Goal: Task Accomplishment & Management: Complete application form

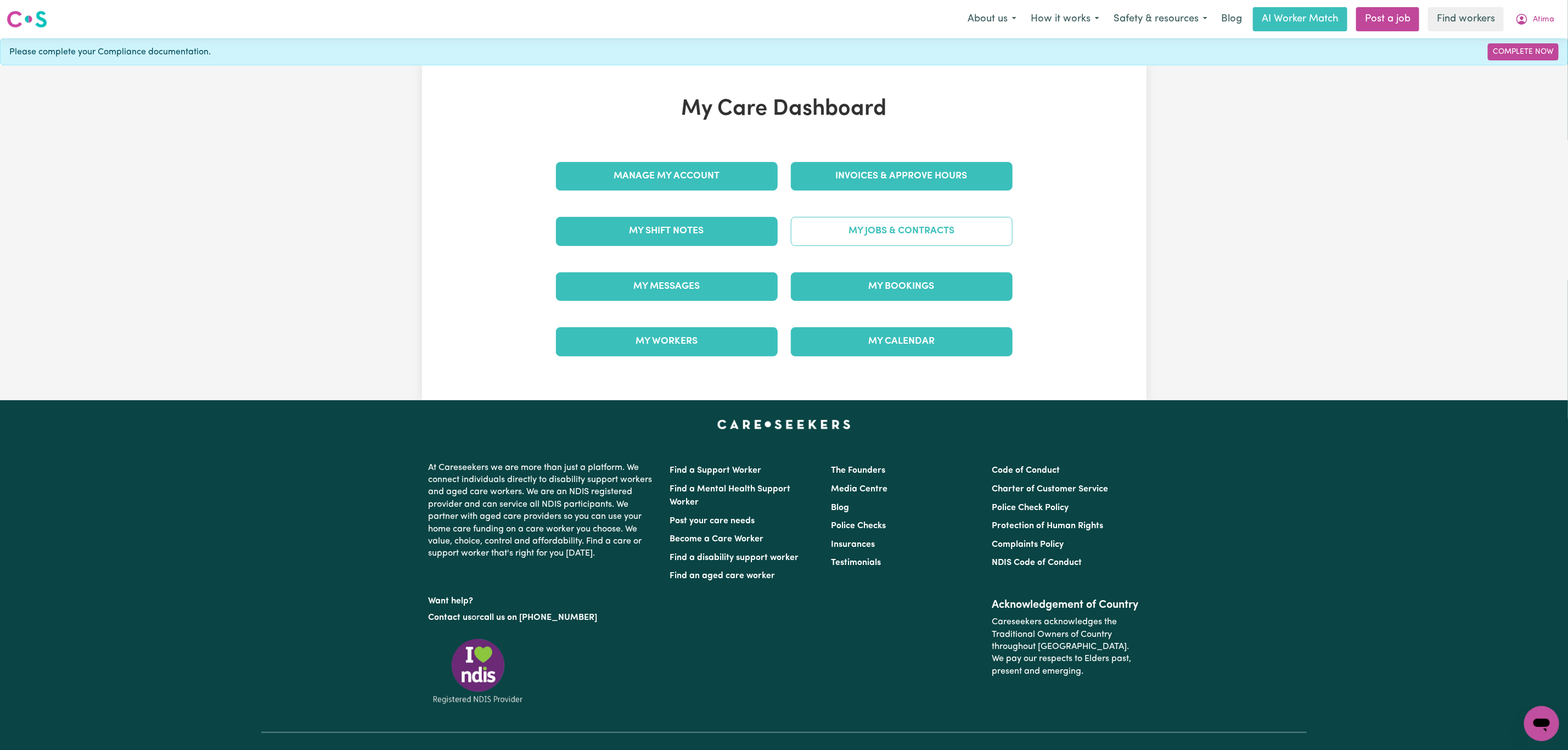
click at [897, 233] on link "My Jobs & Contracts" at bounding box center [902, 231] width 222 height 29
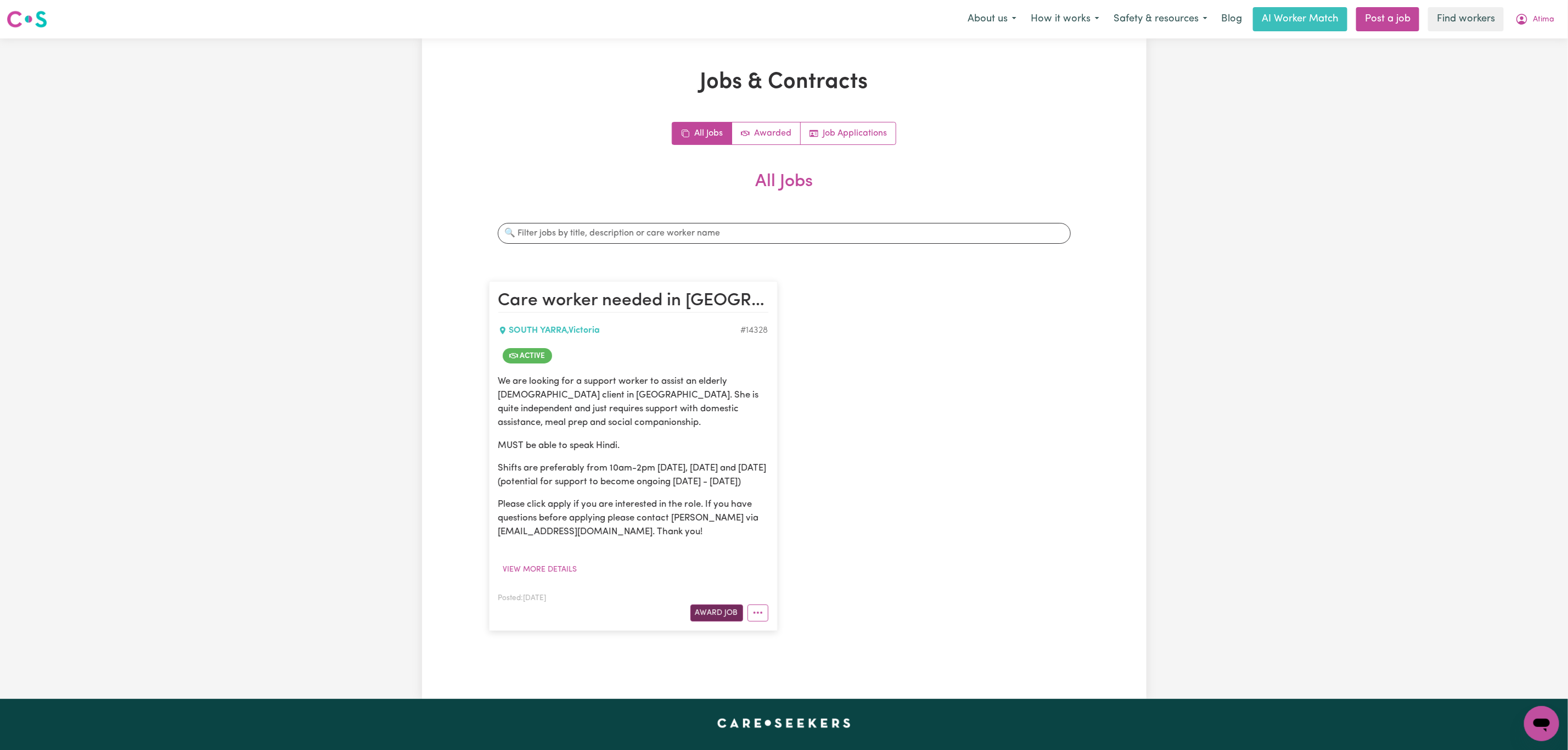
click at [732, 622] on button "Award Job" at bounding box center [717, 613] width 53 height 17
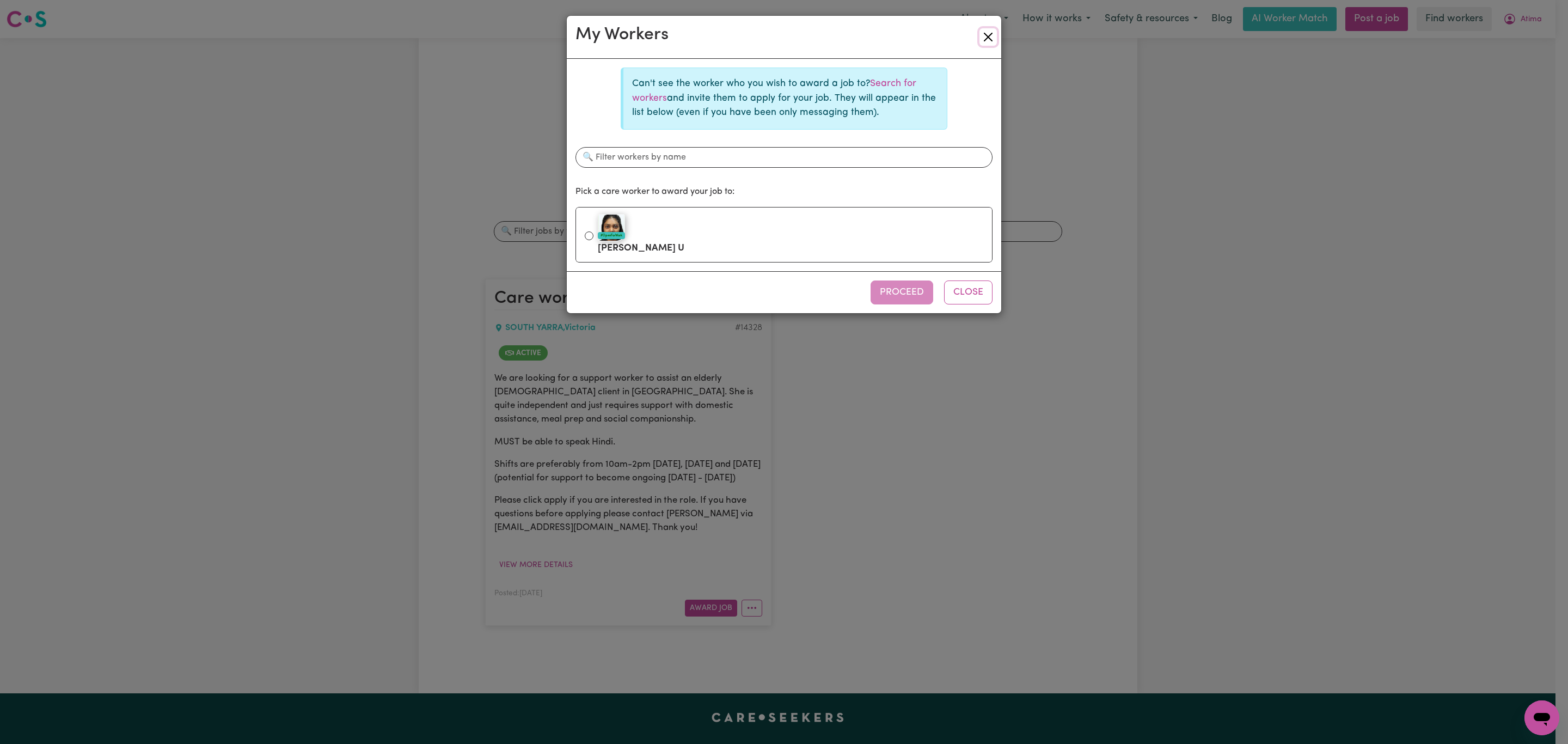
click at [982, 36] on button "Close" at bounding box center [988, 37] width 18 height 18
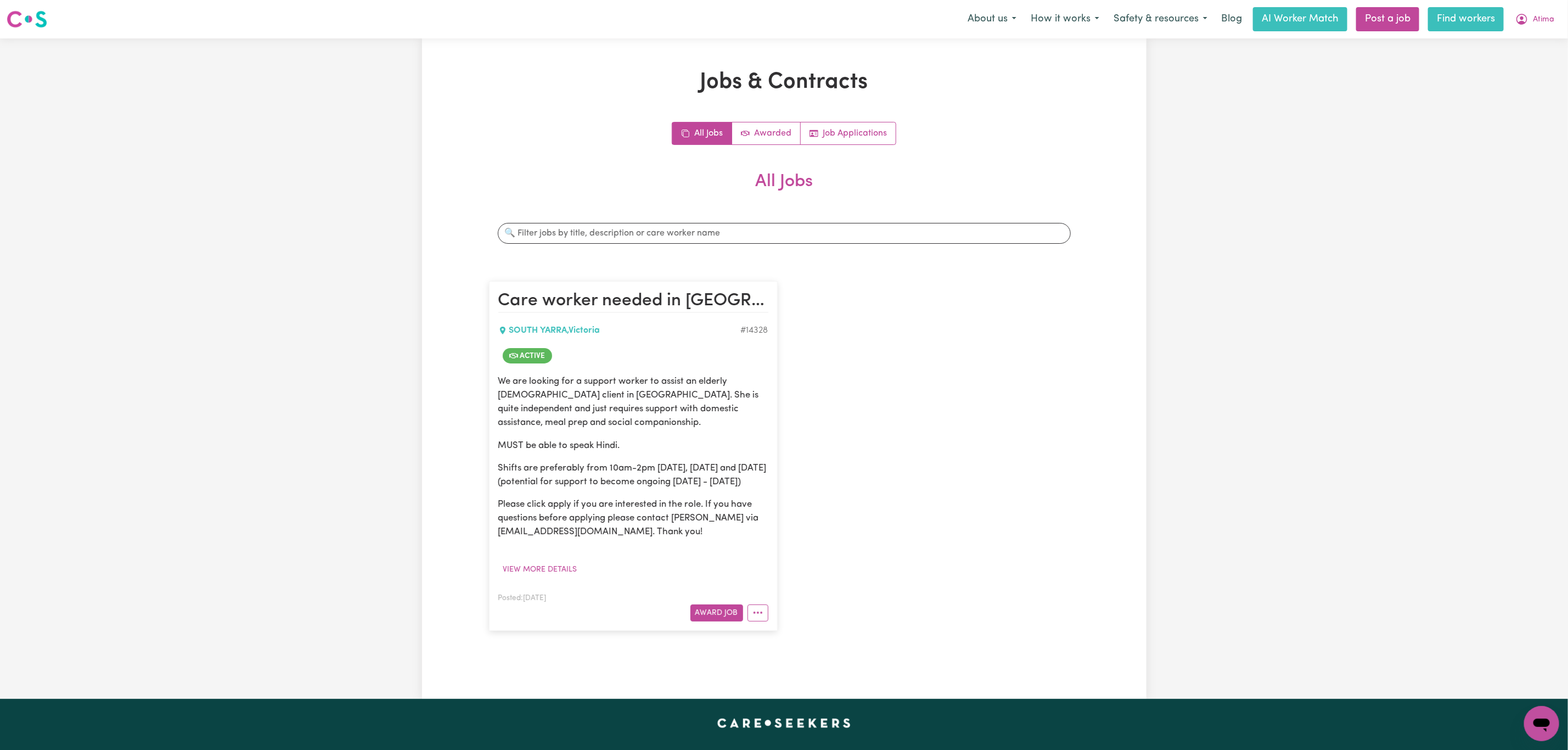
click at [1466, 14] on link "Find workers" at bounding box center [1466, 19] width 75 height 24
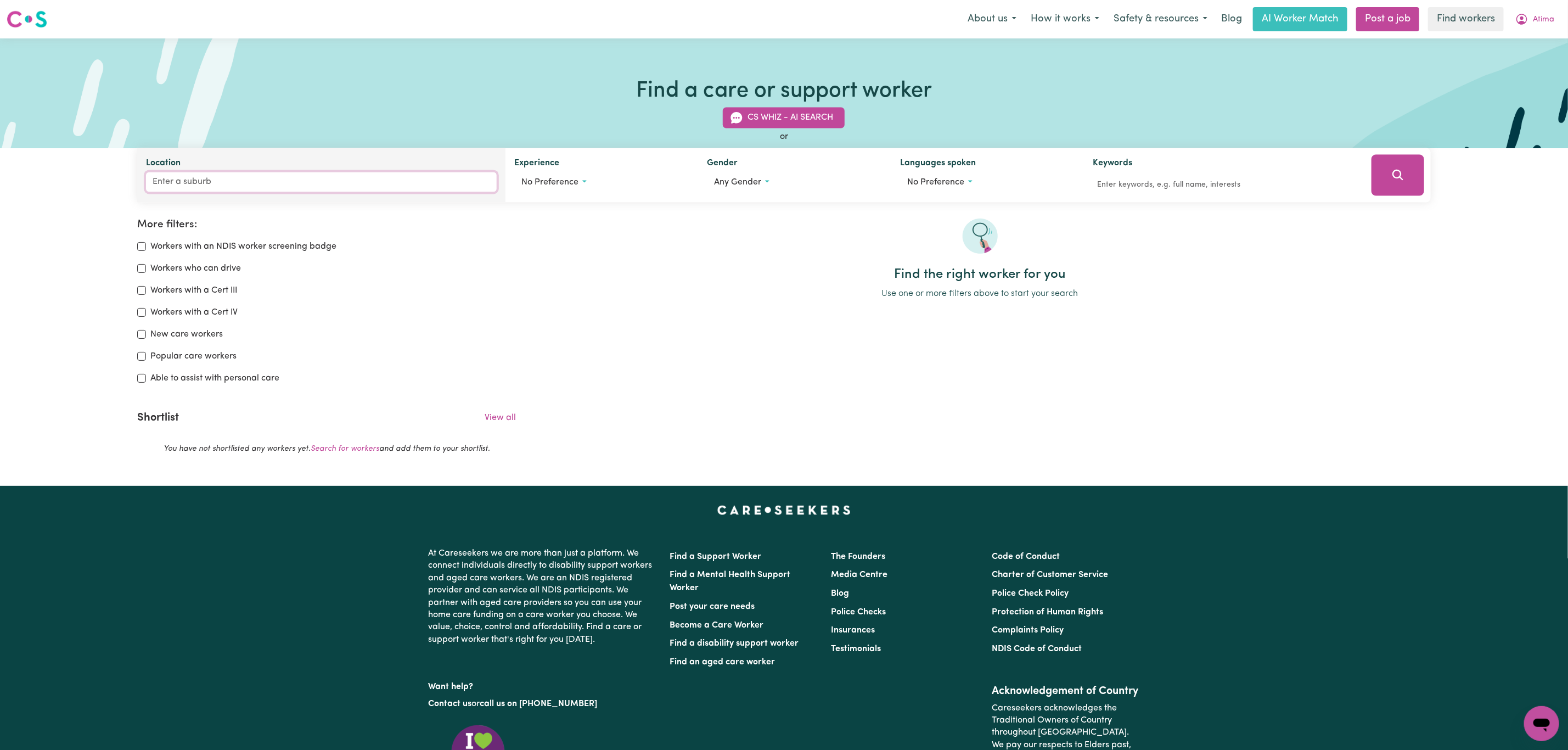
click at [256, 180] on input "Location" at bounding box center [322, 182] width 351 height 20
click at [255, 179] on input "harpreet" at bounding box center [322, 182] width 351 height 20
type input "harpreet"
click at [1217, 184] on input "Keywords" at bounding box center [1225, 185] width 263 height 17
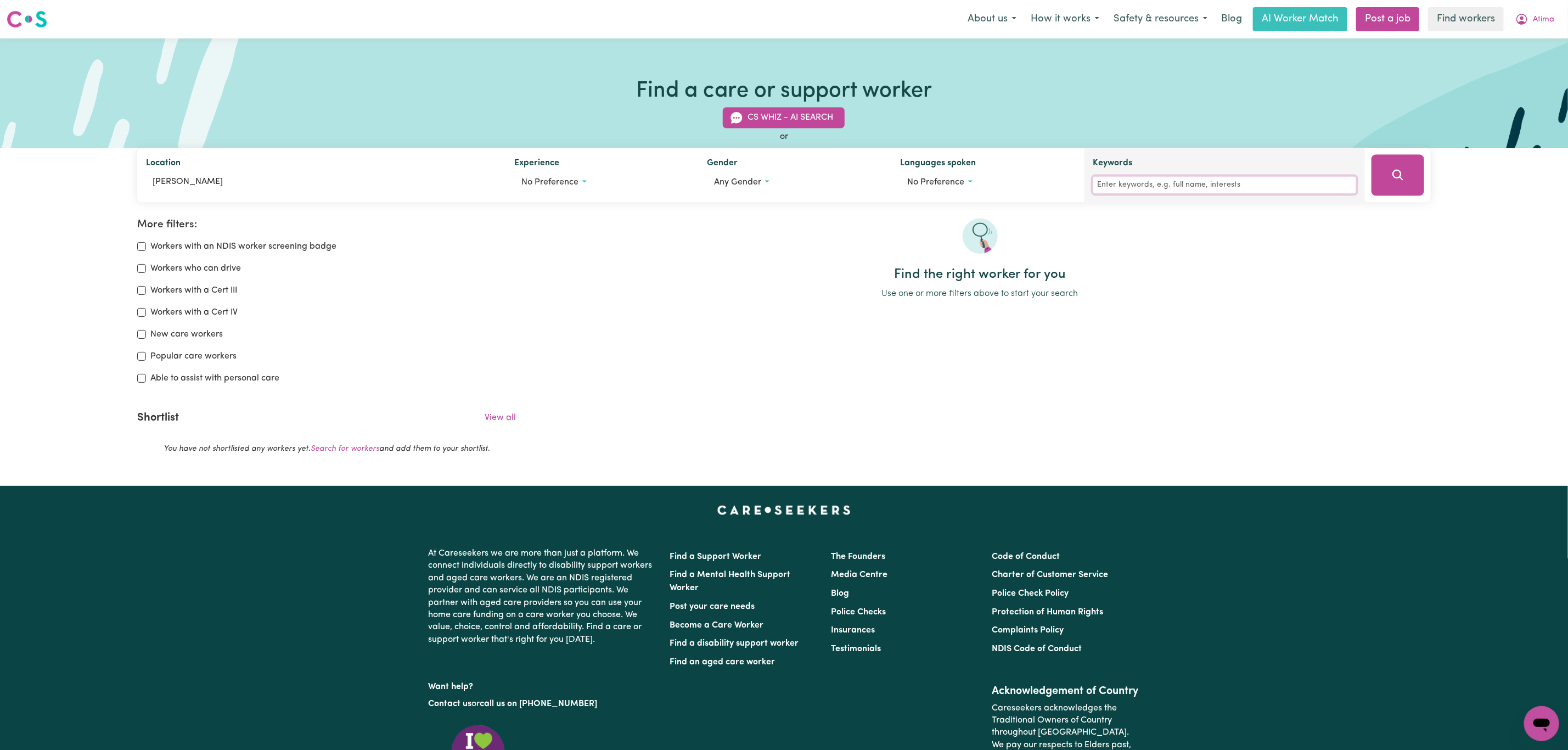
paste input "harpreet"
type input "harpreet"
click at [376, 174] on input "harpreet" at bounding box center [322, 182] width 351 height 20
click at [1389, 169] on button "Search" at bounding box center [1398, 175] width 53 height 41
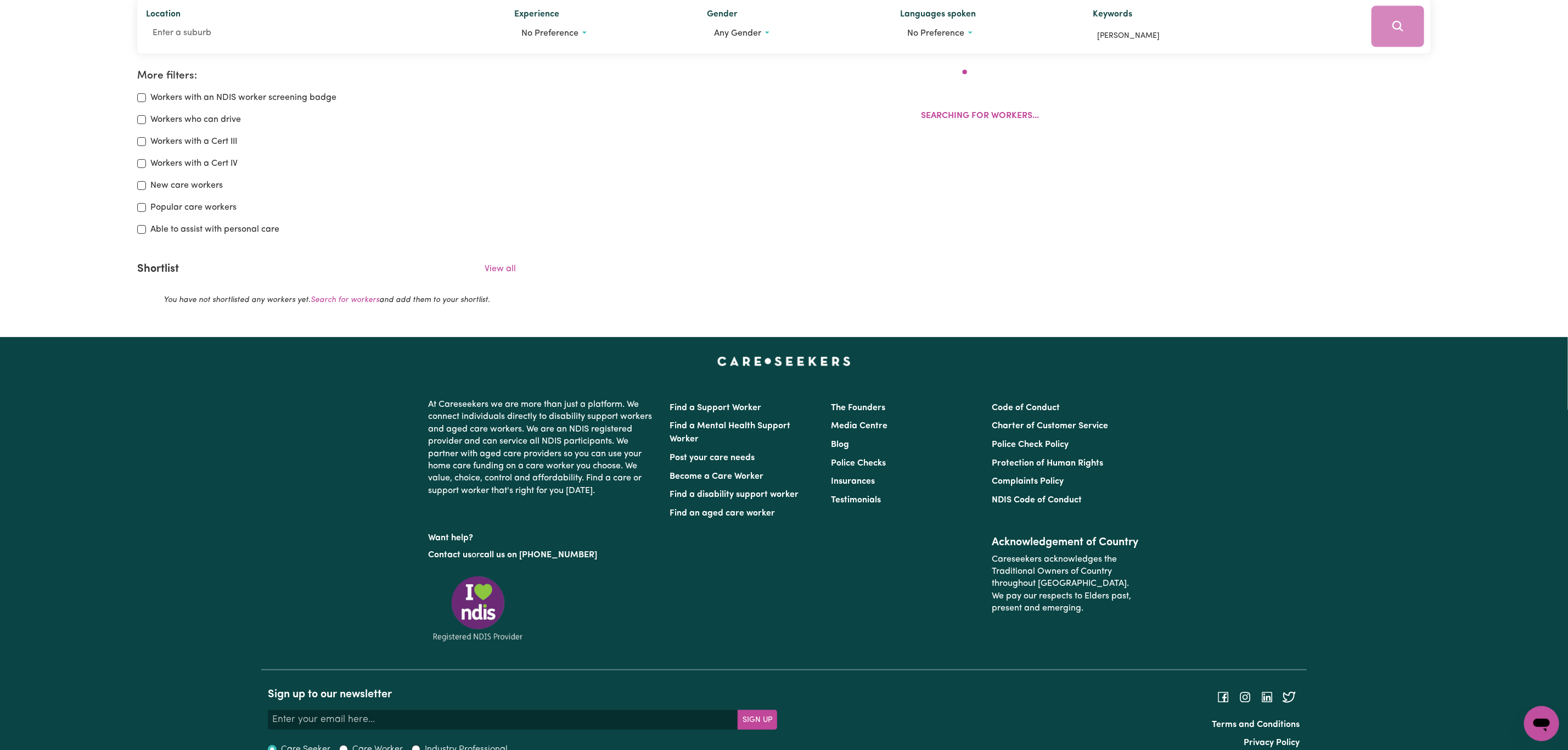
scroll to position [176, 0]
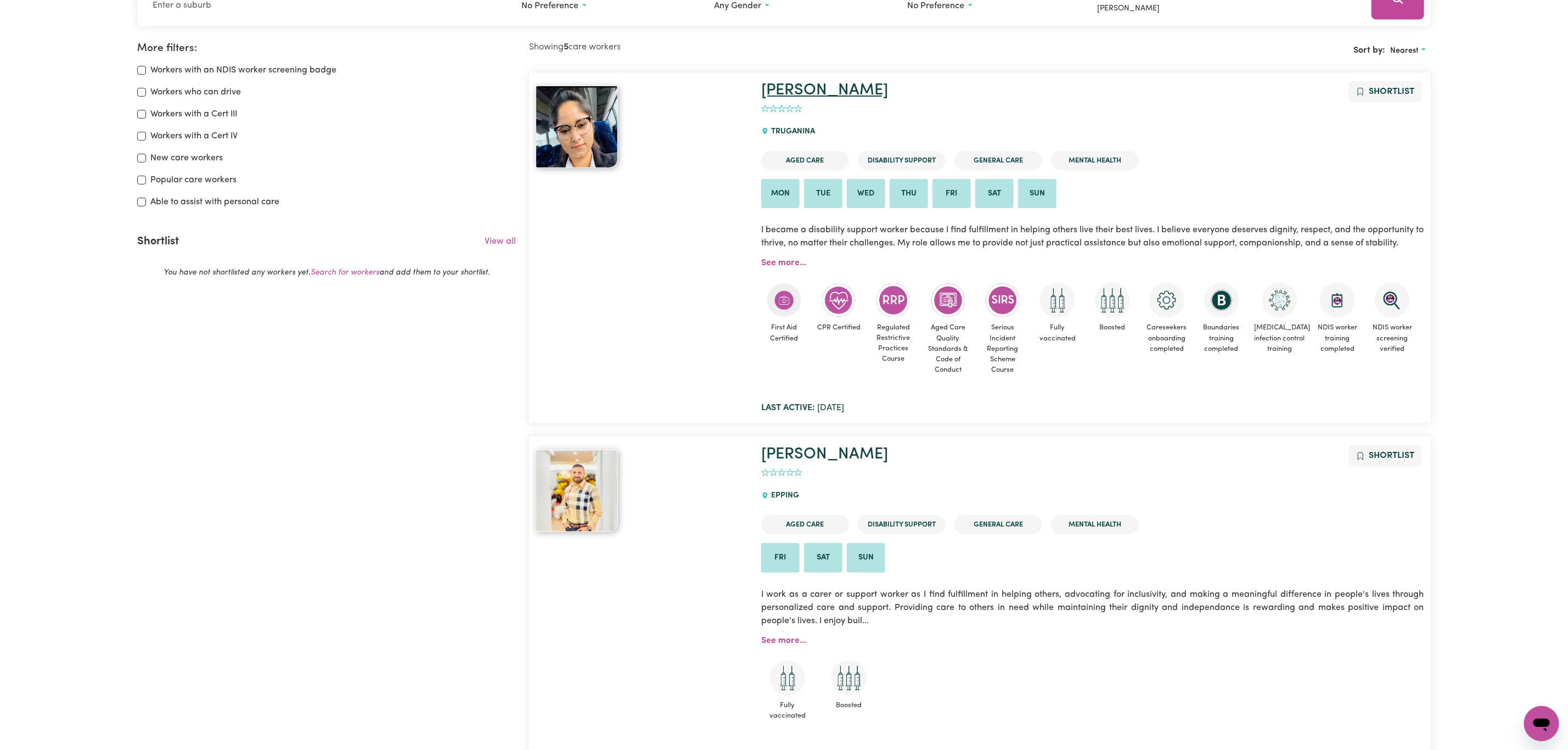
click at [790, 92] on link "Harpreet" at bounding box center [825, 90] width 127 height 16
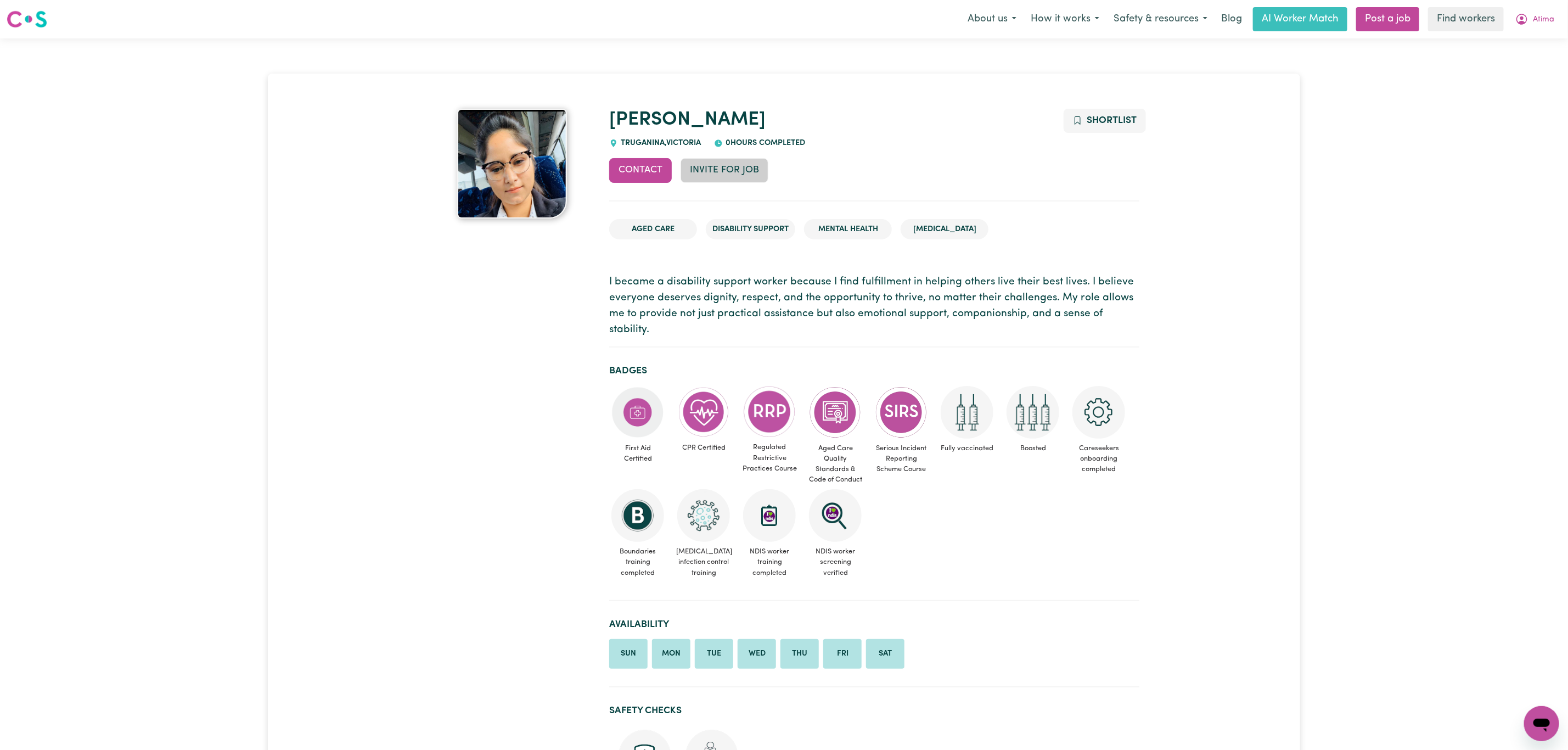
click at [730, 169] on button "Invite for Job" at bounding box center [724, 170] width 88 height 24
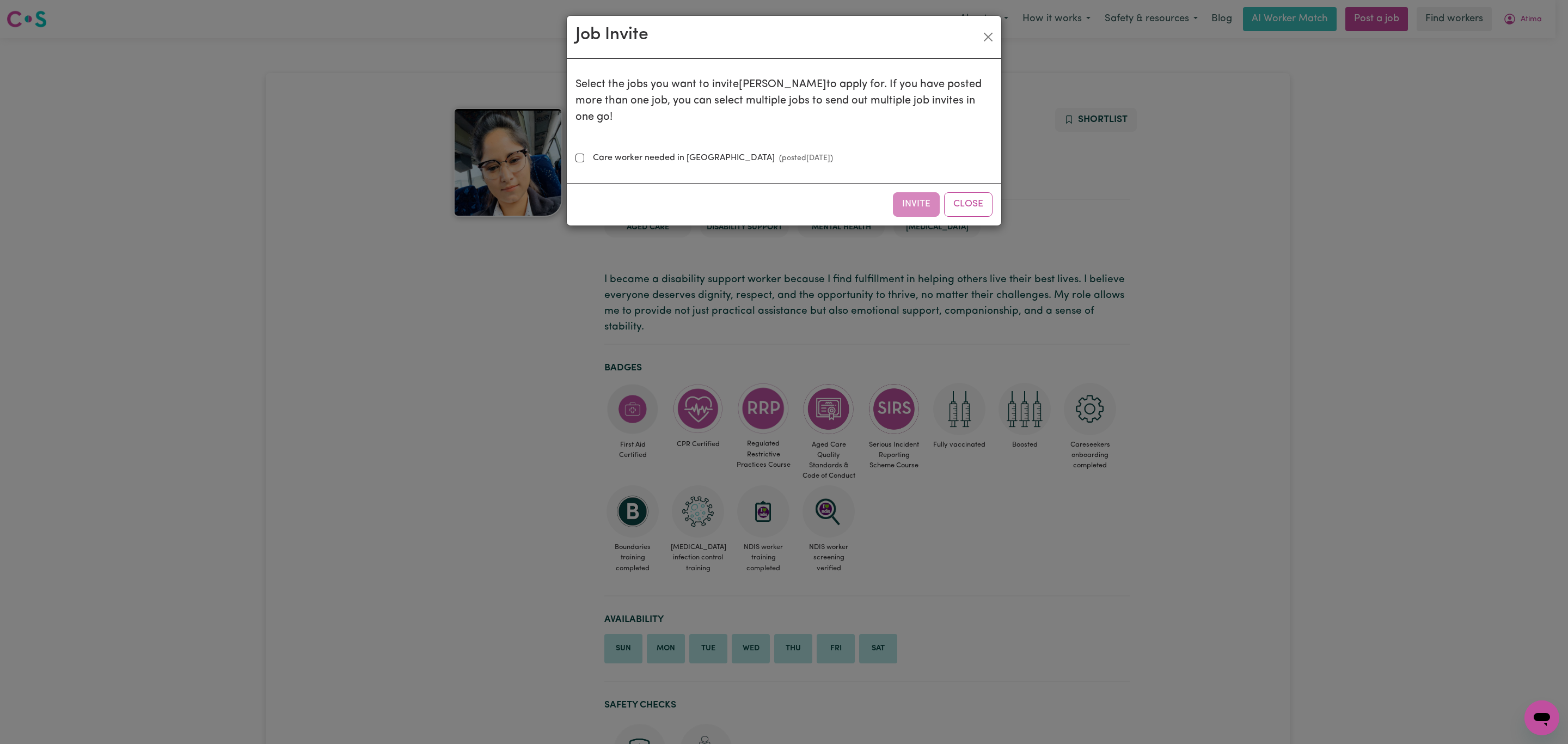
drag, startPoint x: 660, startPoint y: 142, endPoint x: 667, endPoint y: 139, distance: 7.6
click at [660, 152] on label "Care worker needed in South Yarra VIC (posted May 16 2025 )" at bounding box center [711, 158] width 245 height 13
click at [584, 153] on input "Care worker needed in South Yarra VIC (posted May 16 2025 )" at bounding box center [579, 158] width 9 height 9
checkbox input "true"
click at [933, 192] on button "Invite" at bounding box center [916, 204] width 47 height 24
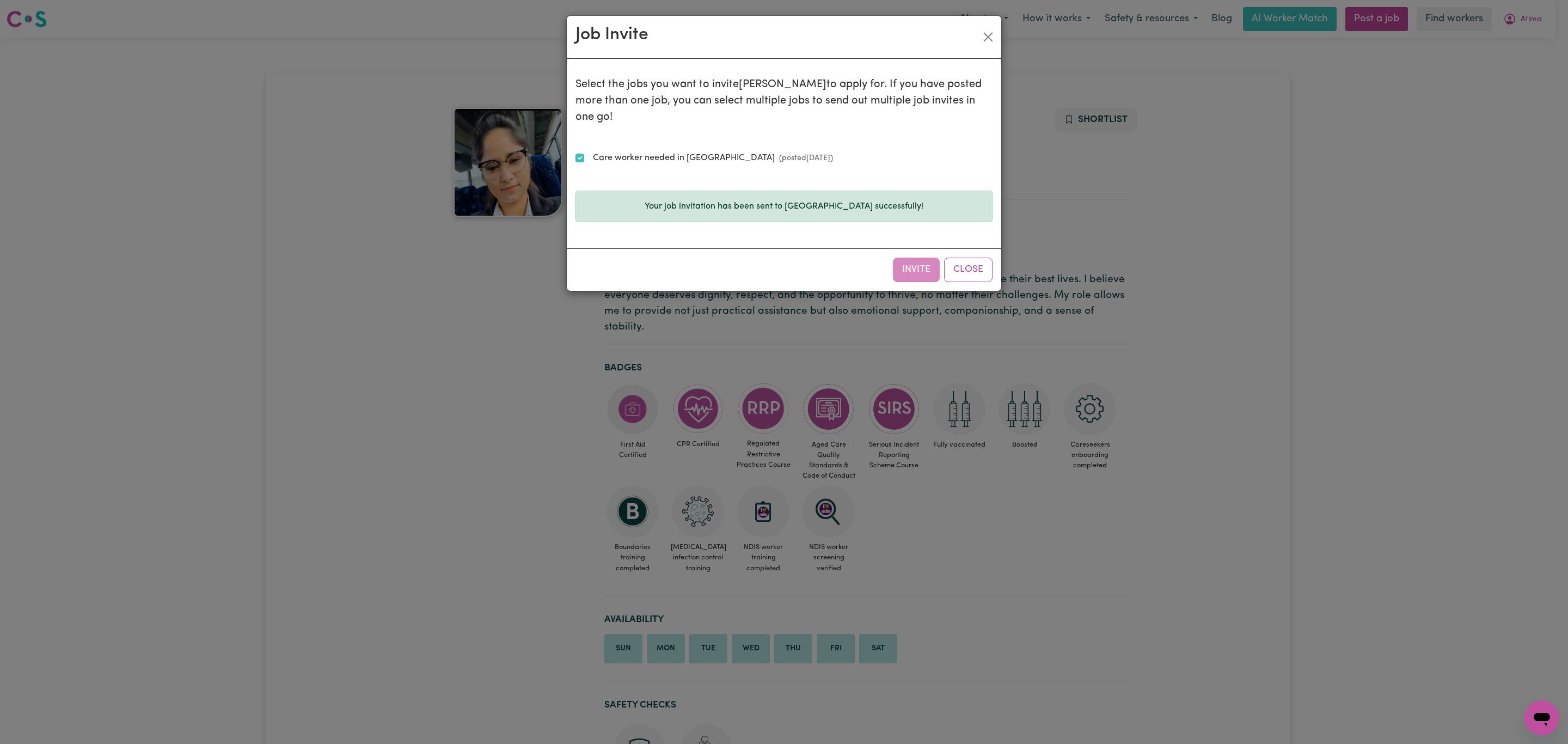
click at [1496, 16] on div "Job Invite Select the jobs you want to invite Harpreet to apply for. If you hav…" at bounding box center [784, 372] width 1568 height 744
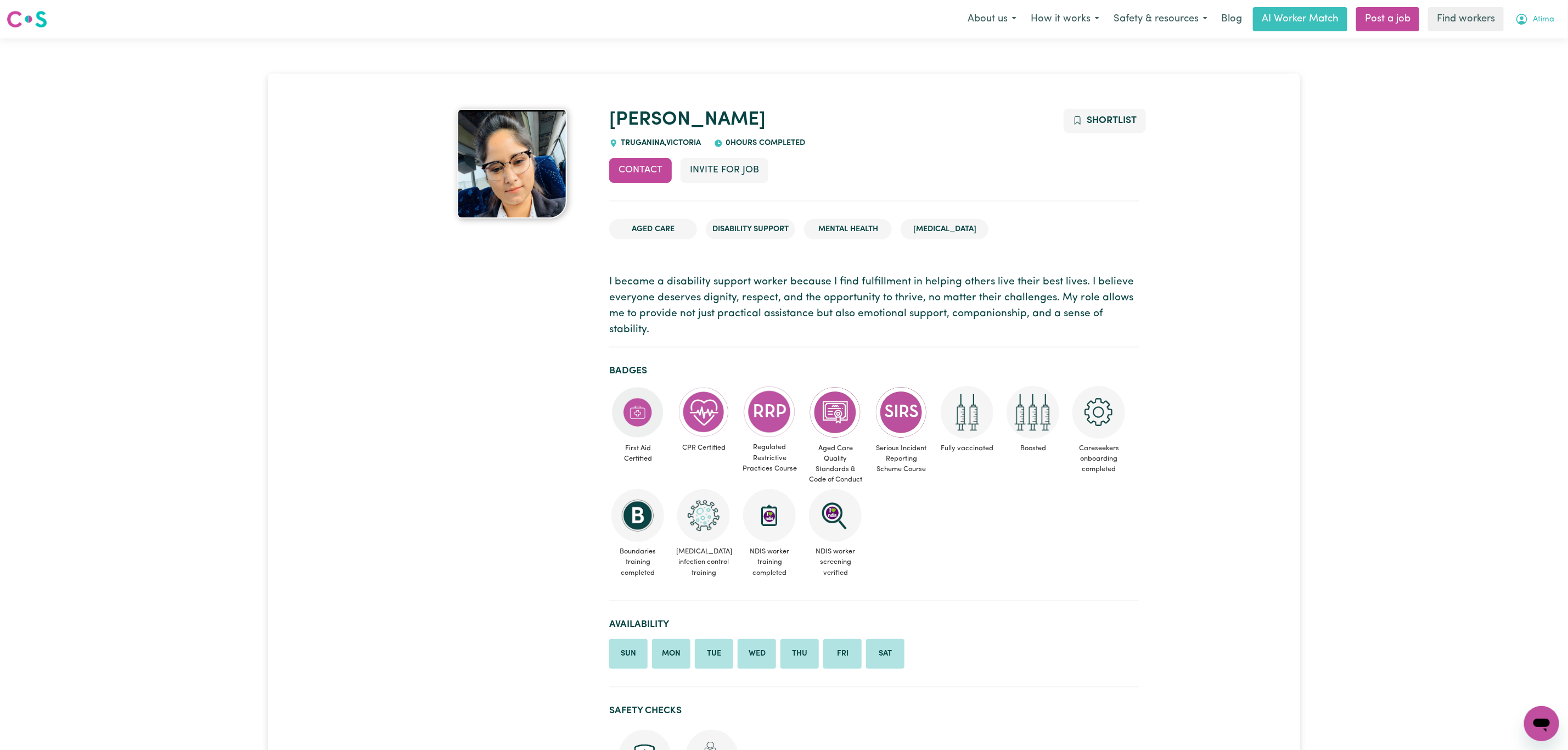
click at [1537, 23] on span "Atima" at bounding box center [1543, 20] width 21 height 12
drag, startPoint x: 1534, startPoint y: 30, endPoint x: 1521, endPoint y: 39, distance: 15.8
click at [1521, 39] on link "My Dashboard" at bounding box center [1517, 43] width 87 height 21
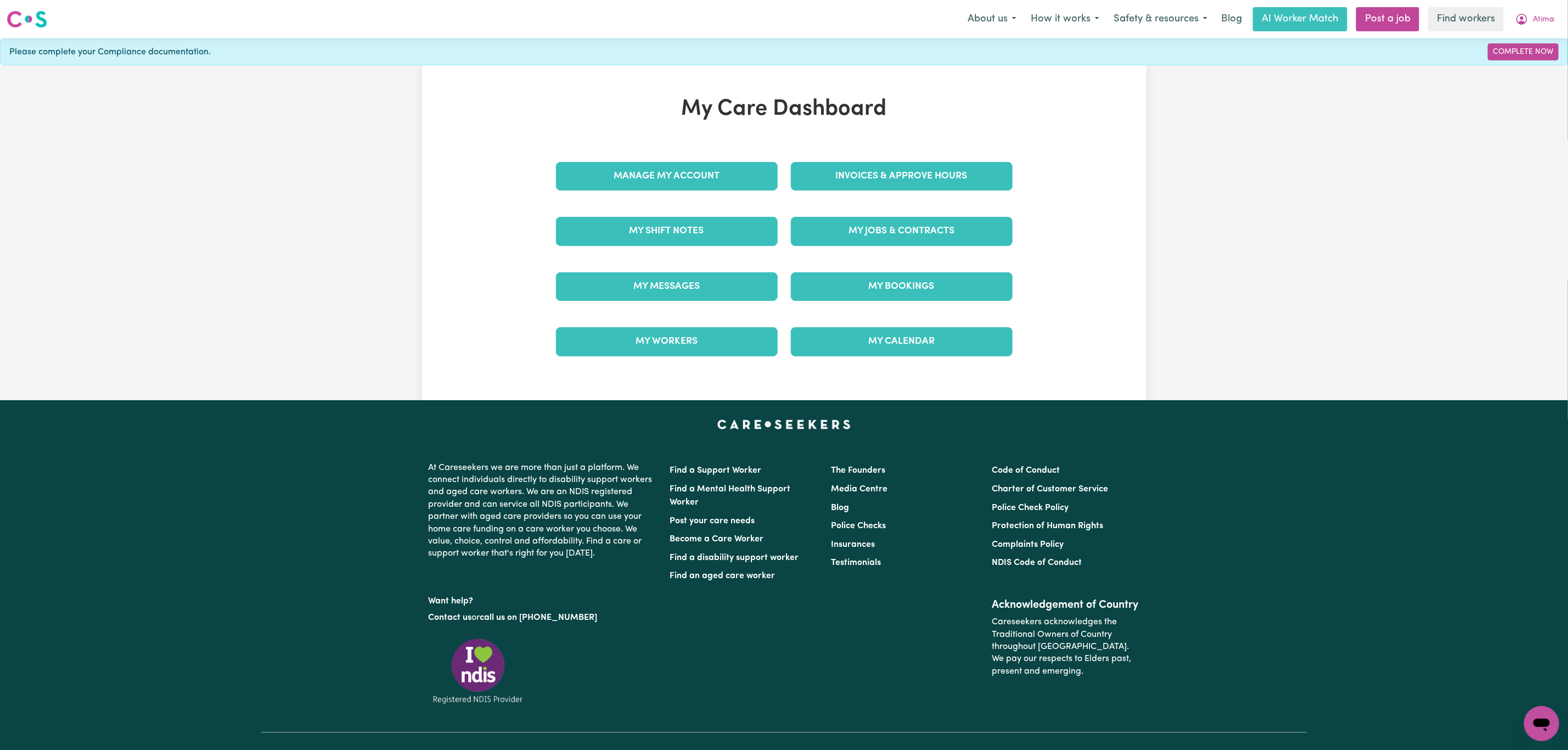
click at [921, 216] on div "My Jobs & Contracts" at bounding box center [902, 231] width 235 height 55
click at [919, 228] on link "My Jobs & Contracts" at bounding box center [902, 231] width 222 height 29
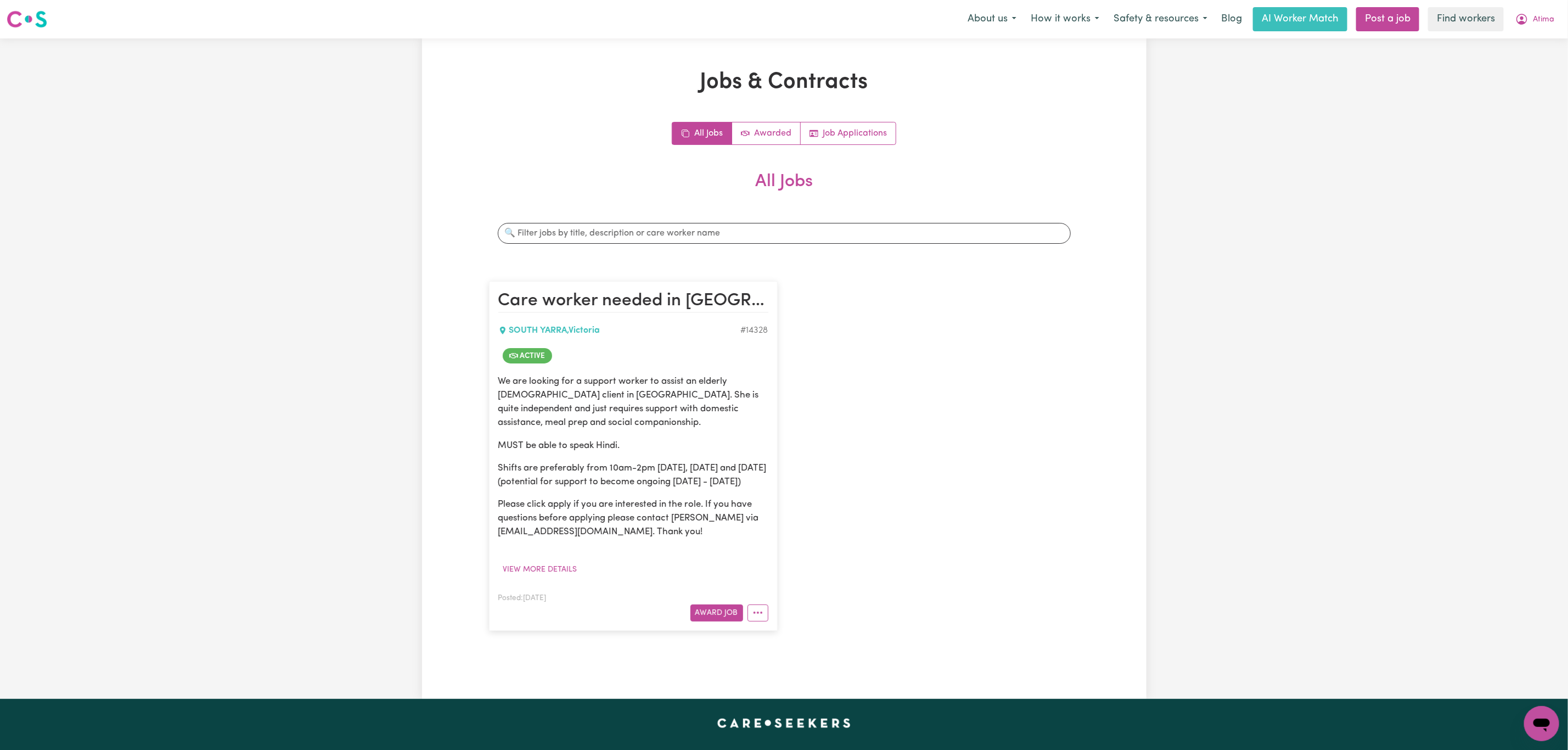
click at [721, 630] on article "Care worker needed in South Yarra VIC SOUTH YARRA , Victoria # 14328 Active We …" at bounding box center [633, 455] width 288 height 349
click at [720, 622] on button "Award Job" at bounding box center [717, 613] width 53 height 17
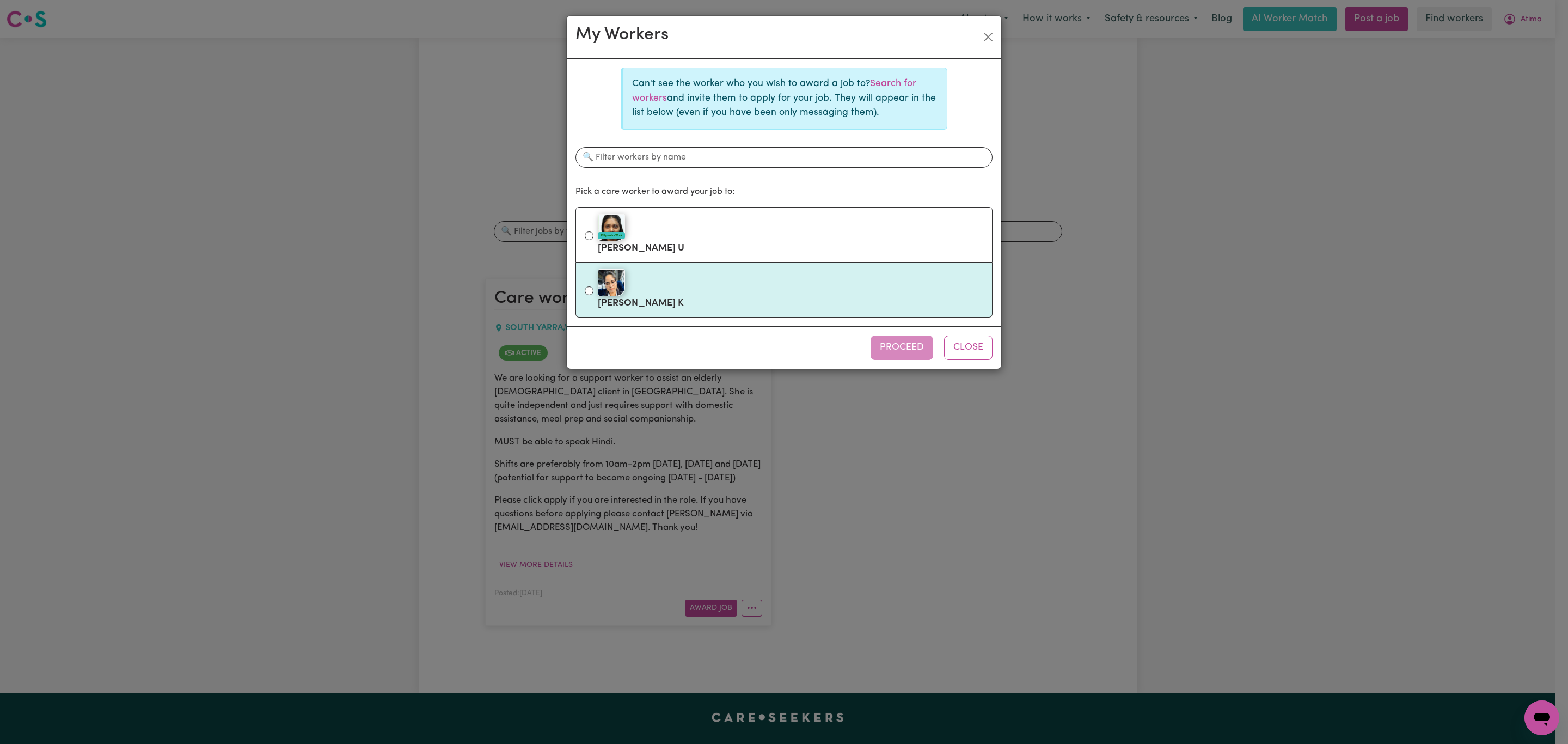
click at [742, 307] on label "Harpreet K" at bounding box center [790, 289] width 385 height 46
click at [593, 295] on input "Harpreet K" at bounding box center [589, 290] width 9 height 9
radio input "true"
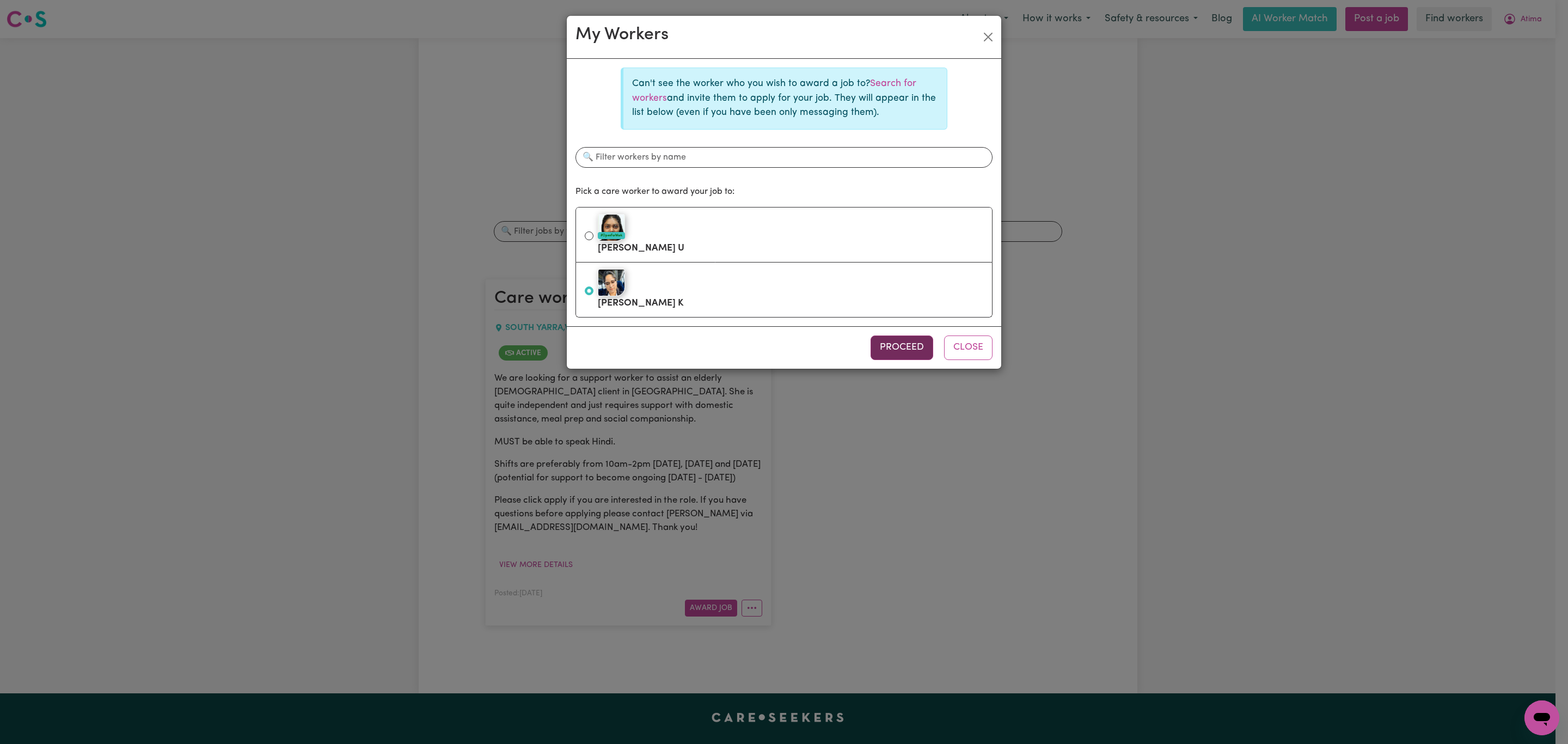
click at [894, 352] on button "Proceed" at bounding box center [901, 347] width 63 height 24
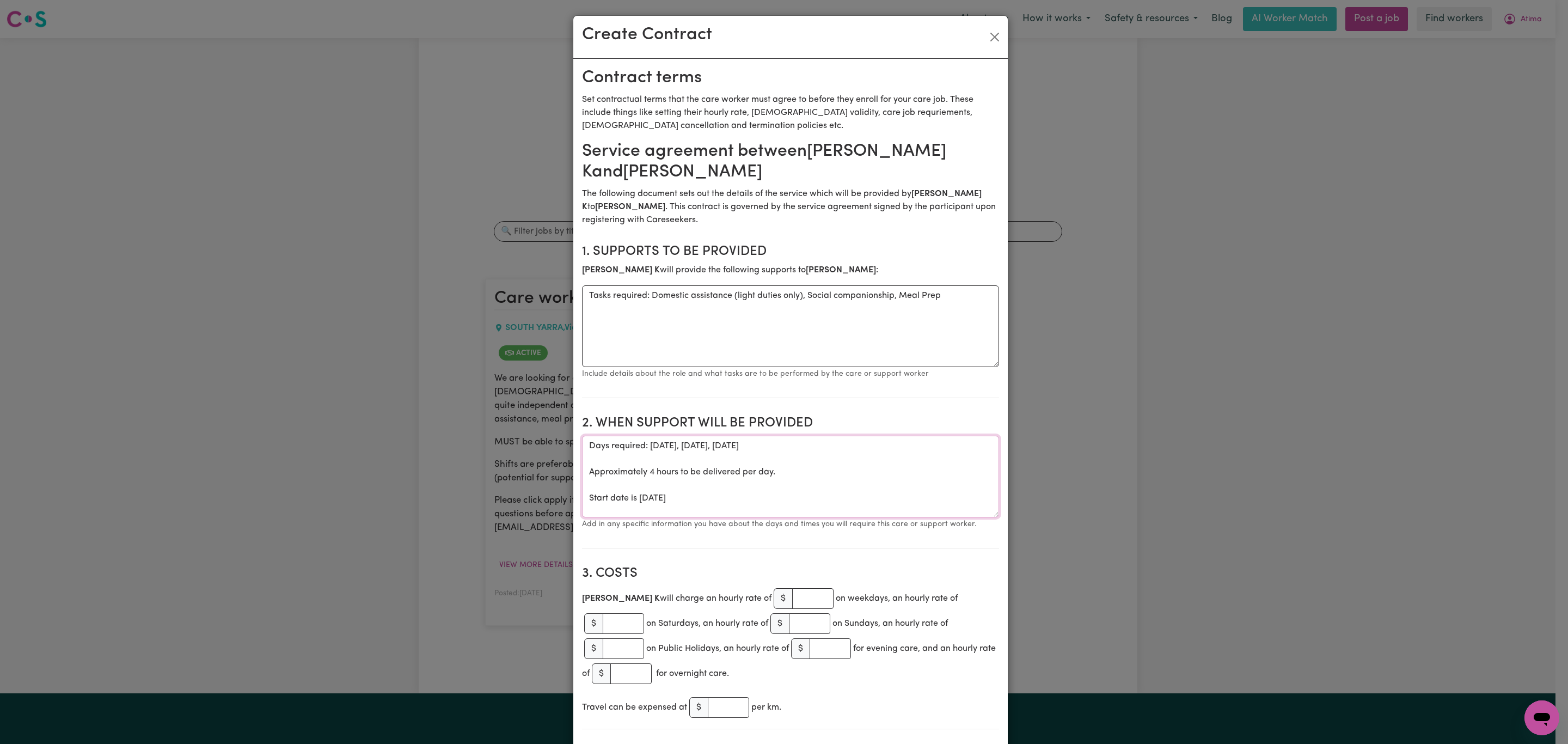
click at [749, 510] on textarea "Days required: tuesday, wednesday, thursday Approximately 4 hours to be deliver…" at bounding box center [790, 477] width 417 height 82
drag, startPoint x: 699, startPoint y: 504, endPoint x: 635, endPoint y: 497, distance: 64.4
click at [635, 497] on textarea "Days required: tuesday, wednesday, thursday Approximately 4 hours to be deliver…" at bounding box center [790, 477] width 417 height 82
drag, startPoint x: 799, startPoint y: 447, endPoint x: 643, endPoint y: 449, distance: 156.0
click at [643, 449] on textarea "Days required: tuesday, wednesday, thursday Approximately 4 hours to be deliver…" at bounding box center [790, 477] width 417 height 82
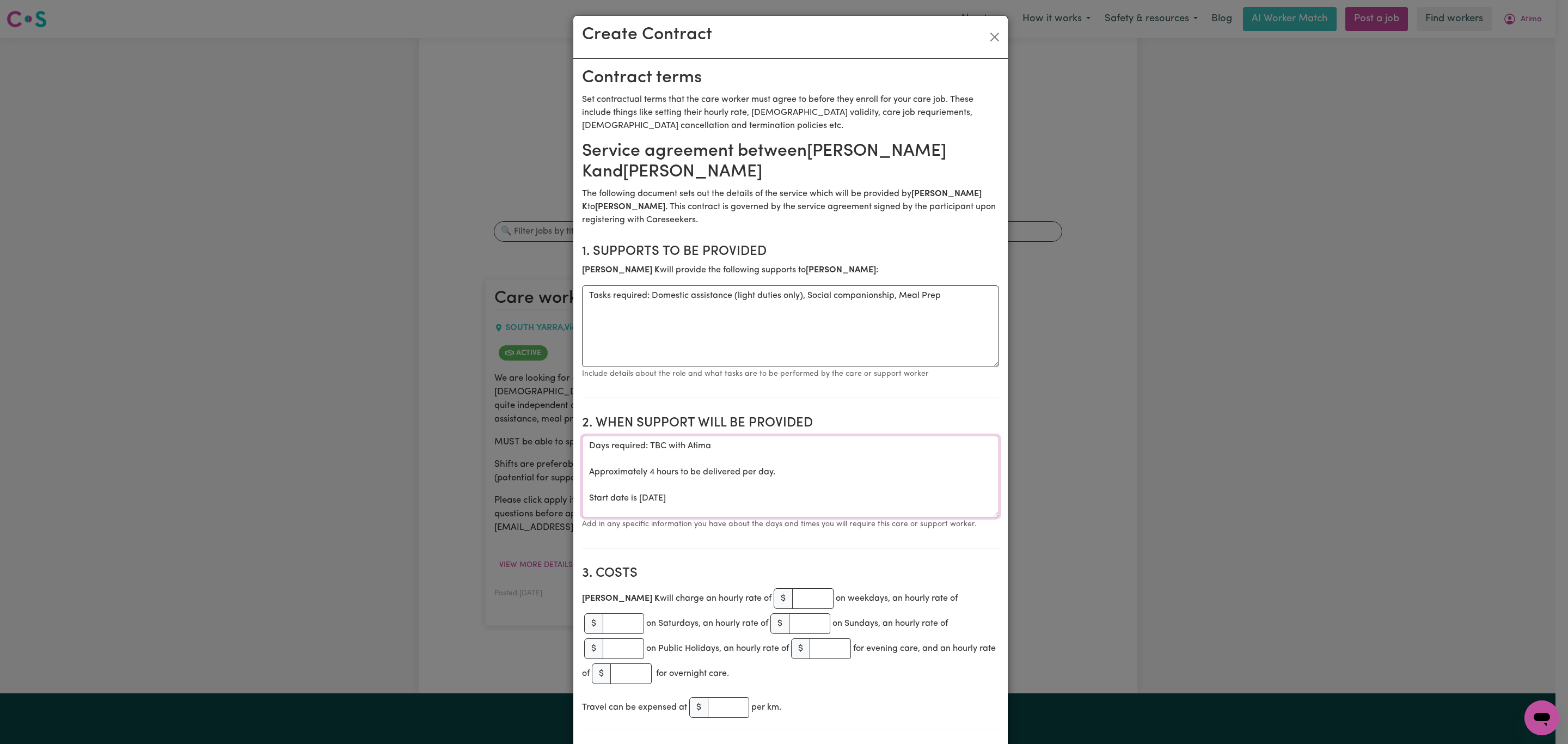
drag, startPoint x: 791, startPoint y: 471, endPoint x: 559, endPoint y: 474, distance: 232.0
click at [559, 474] on div "Create Contract Contract terms Set contractual terms that the care worker must …" at bounding box center [784, 372] width 1568 height 744
click at [620, 479] on textarea "Days required: TBC with Atima Start time 8am Start date is Monday 1st September…" at bounding box center [790, 477] width 417 height 82
type textarea "Days required: TBC with Atima Start time: 8am Start date is Monday 1st Septembe…"
click at [954, 299] on textarea "Tasks required: Domestic assistance (light duties only), Social companionship, …" at bounding box center [790, 326] width 417 height 82
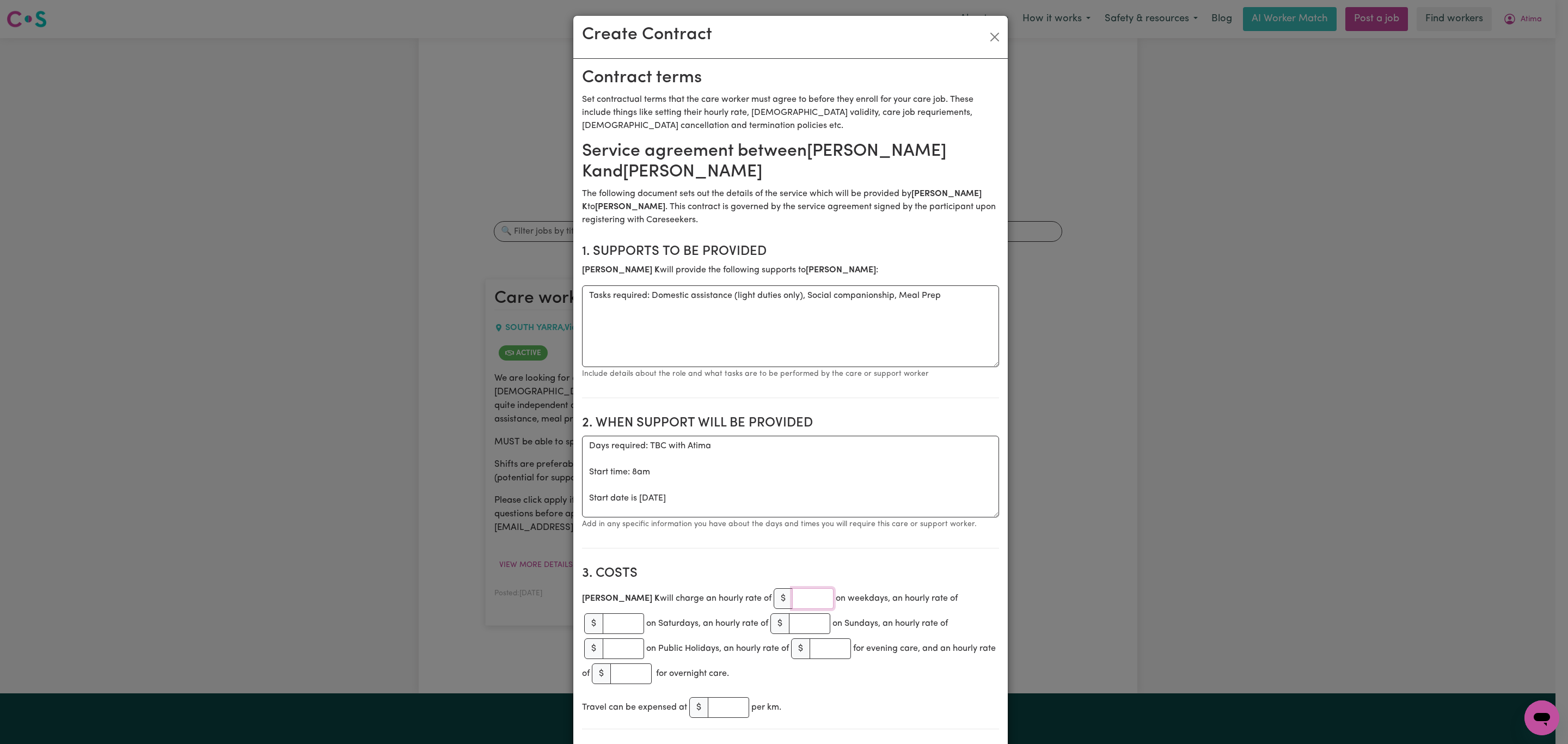
click at [792, 600] on input "number" at bounding box center [813, 598] width 41 height 21
type input "38"
click at [851, 620] on div "Harpreet K will charge an hourly rate of $ 38 on weekdays, an hourly rate of $ …" at bounding box center [790, 636] width 417 height 100
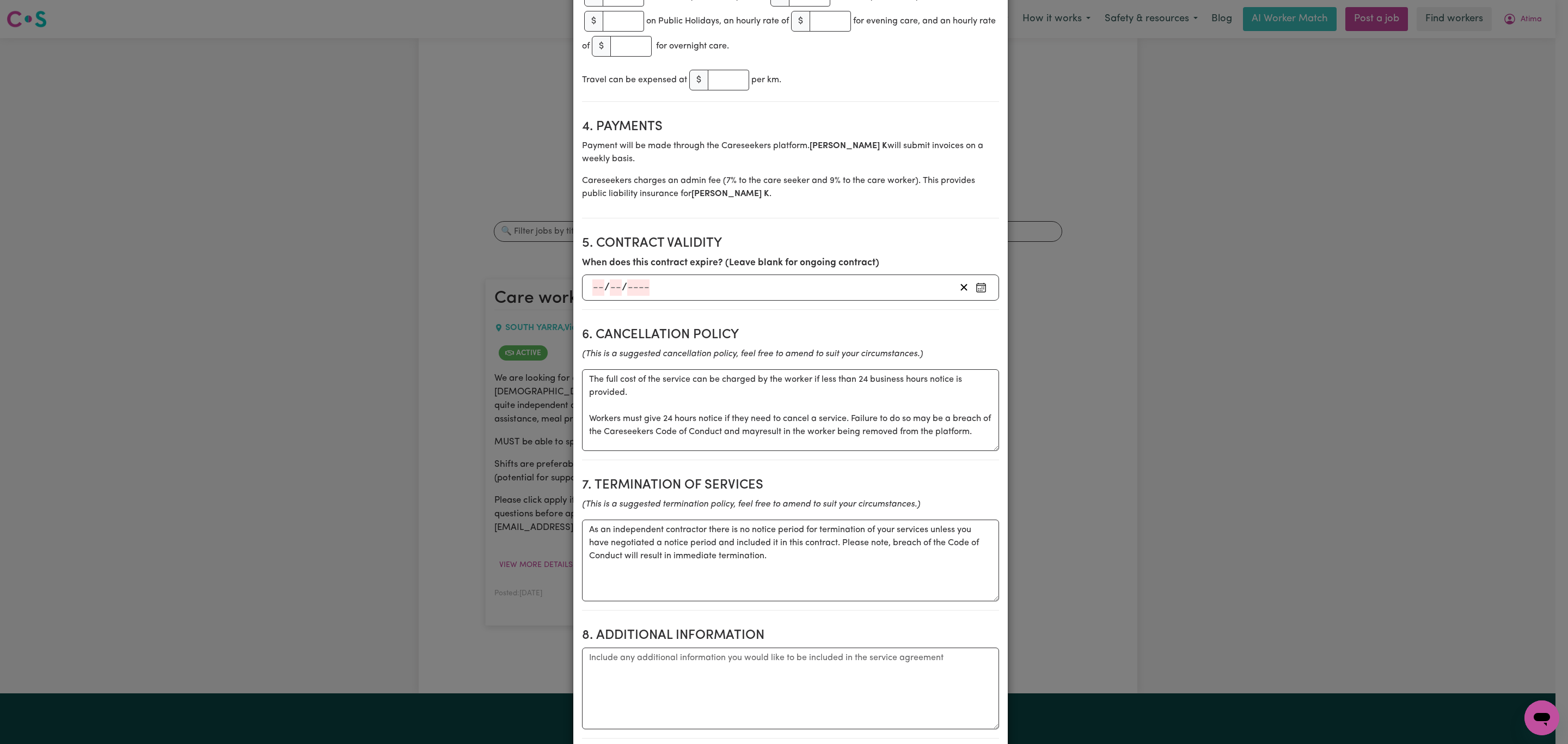
scroll to position [653, 0]
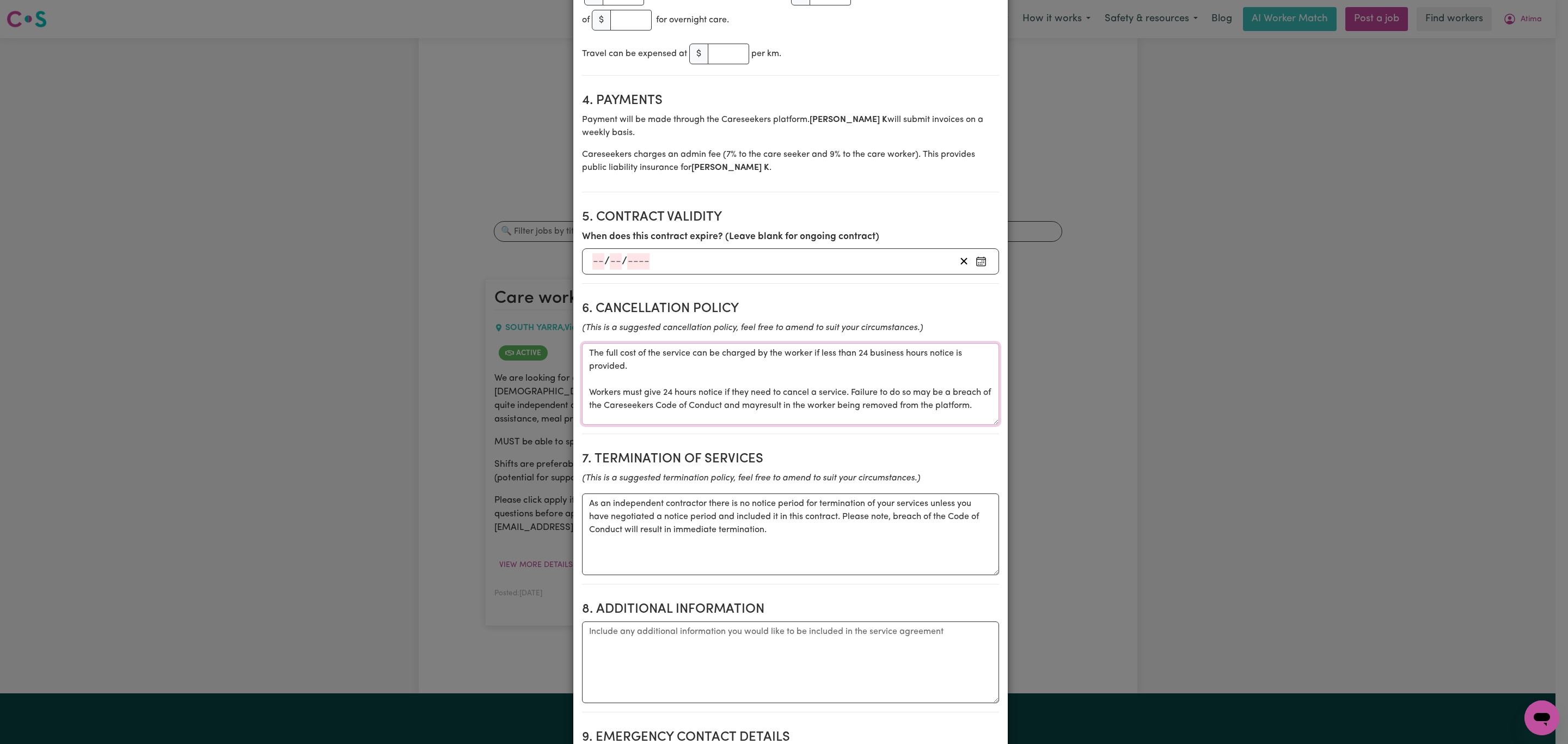
drag, startPoint x: 984, startPoint y: 405, endPoint x: 525, endPoint y: 349, distance: 462.4
click at [525, 349] on div "Create Contract Contract terms Set contractual terms that the care worker must …" at bounding box center [784, 372] width 1568 height 744
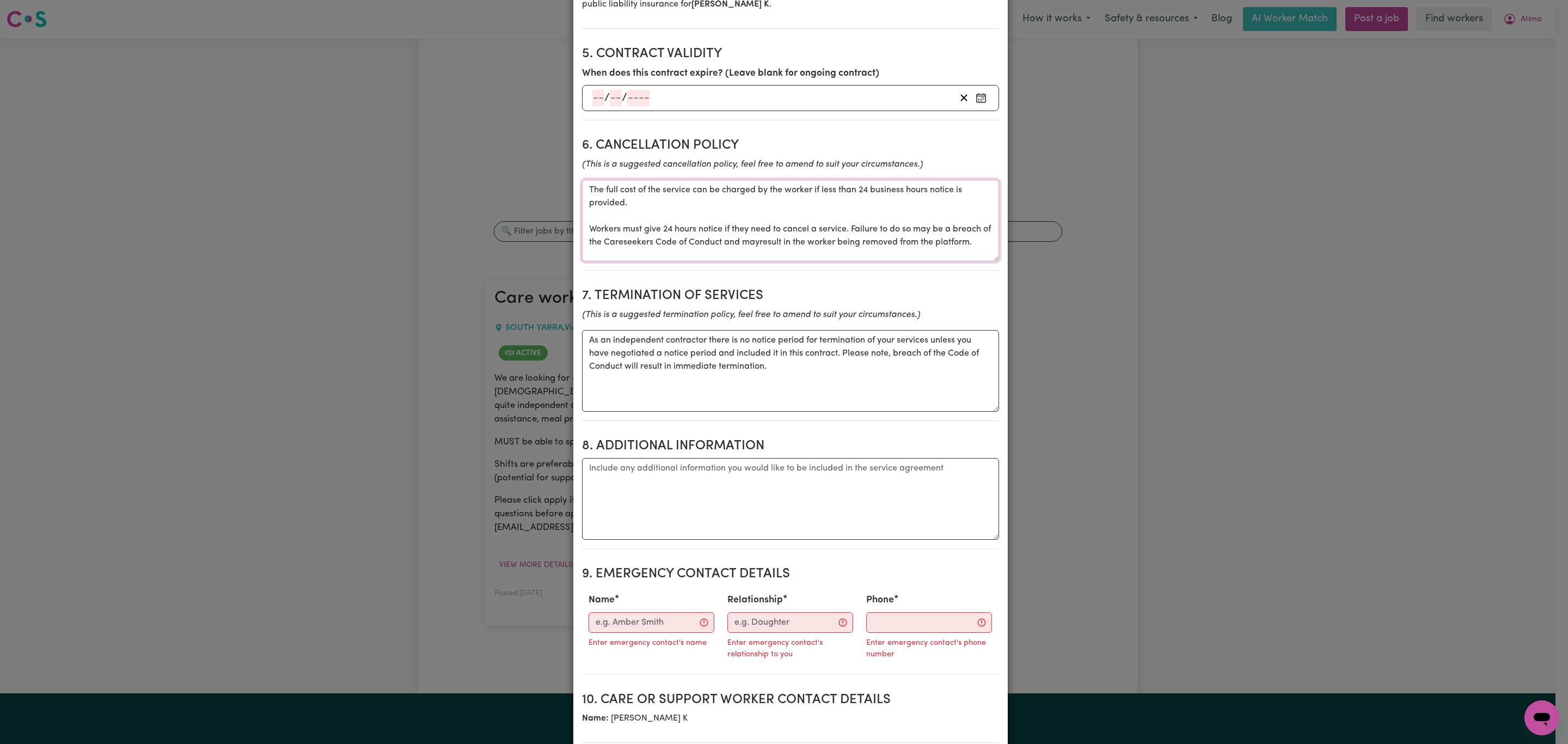
drag, startPoint x: 979, startPoint y: 242, endPoint x: 557, endPoint y: 169, distance: 428.3
click at [557, 169] on div "Create Contract Contract terms Set contractual terms that the care worker must …" at bounding box center [784, 372] width 1568 height 744
click at [611, 221] on textarea "The full cost of the service can be charged by the worker if less than 24 busin…" at bounding box center [790, 220] width 417 height 82
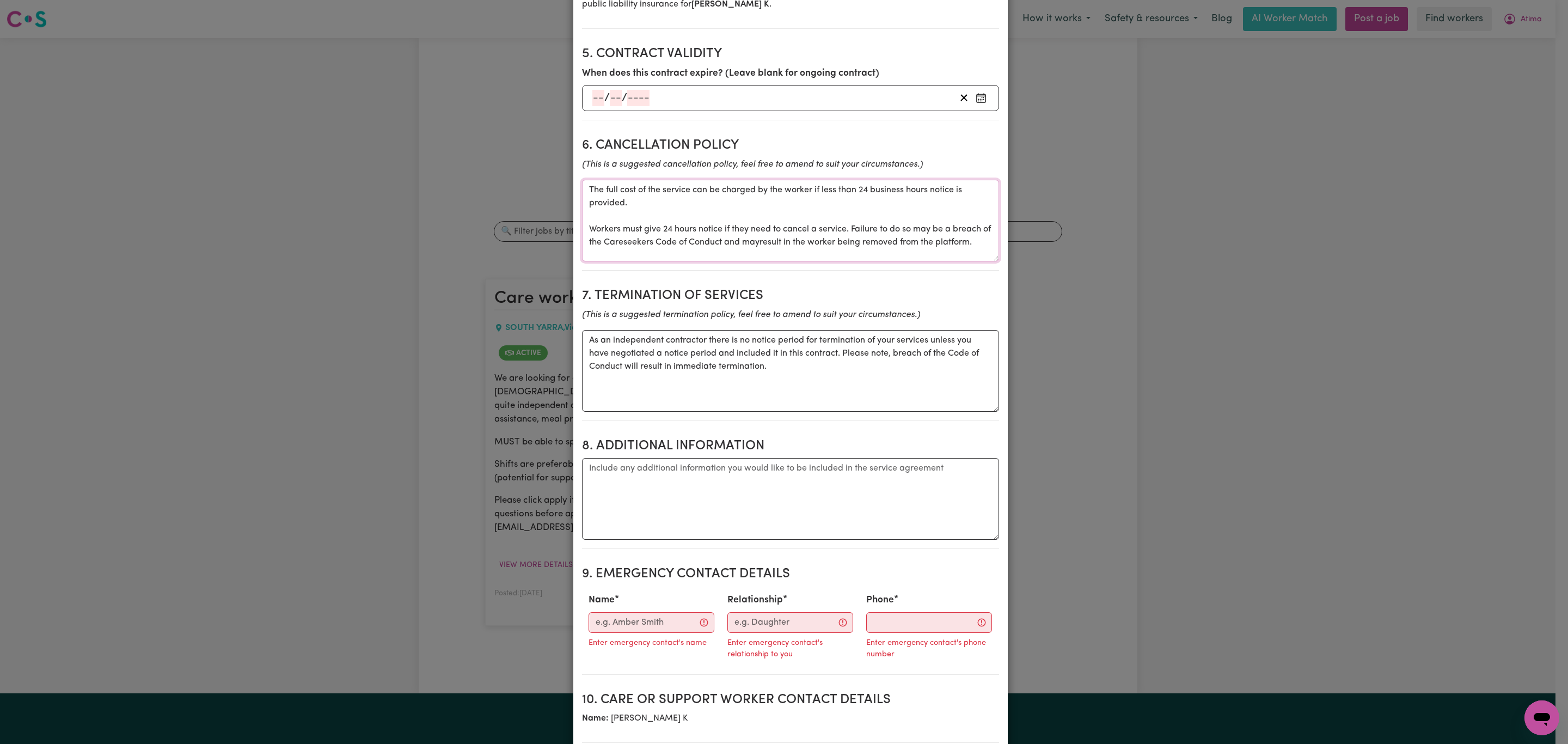
type textarea "The full cost of the service can be charged by the worker if less than 24 busin…"
click at [604, 194] on textarea "The full cost of the service can be charged by the worker if less than 24 busin…" at bounding box center [790, 220] width 417 height 82
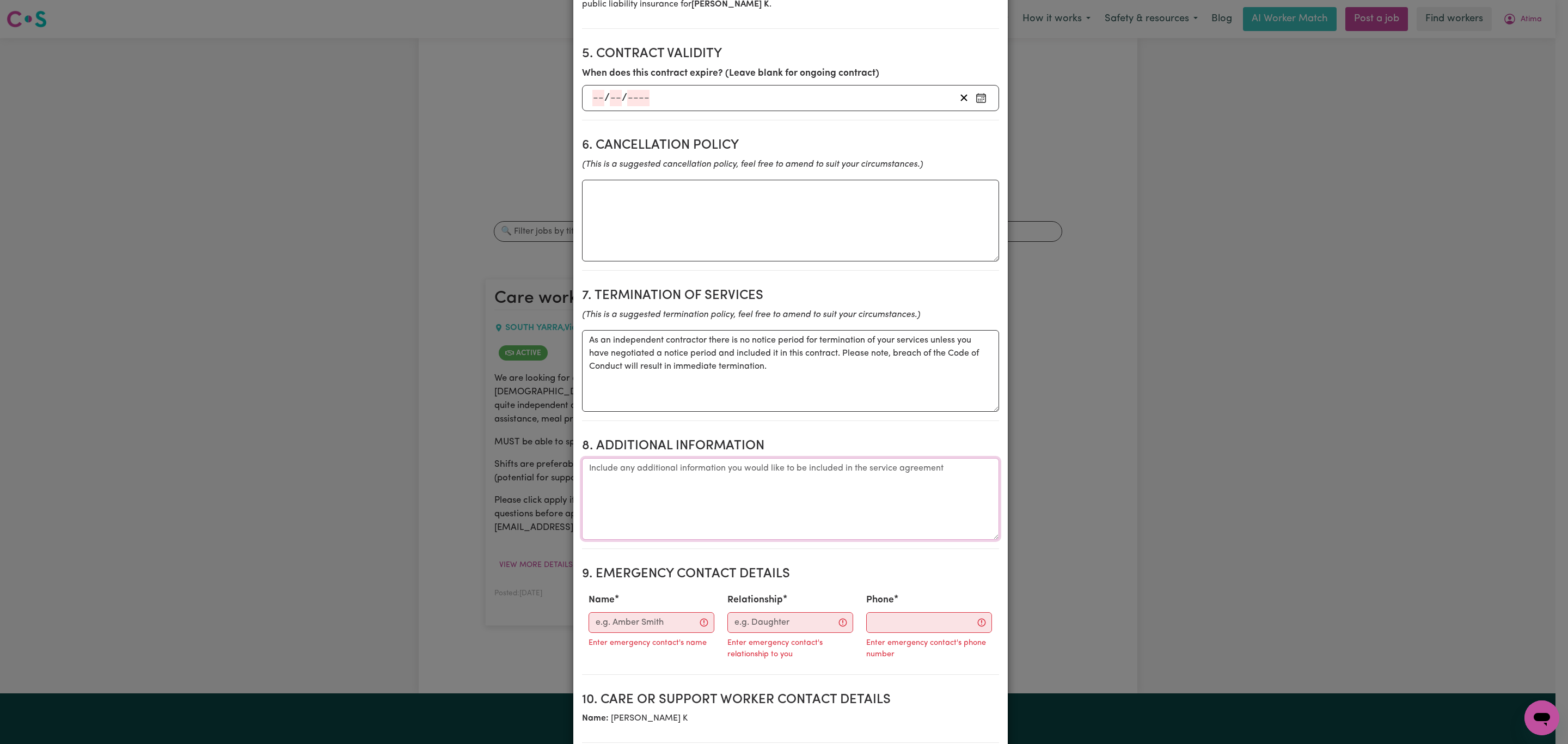
click at [717, 504] on textarea "Additional information" at bounding box center [790, 499] width 417 height 82
click at [657, 622] on input "Name" at bounding box center [651, 622] width 126 height 21
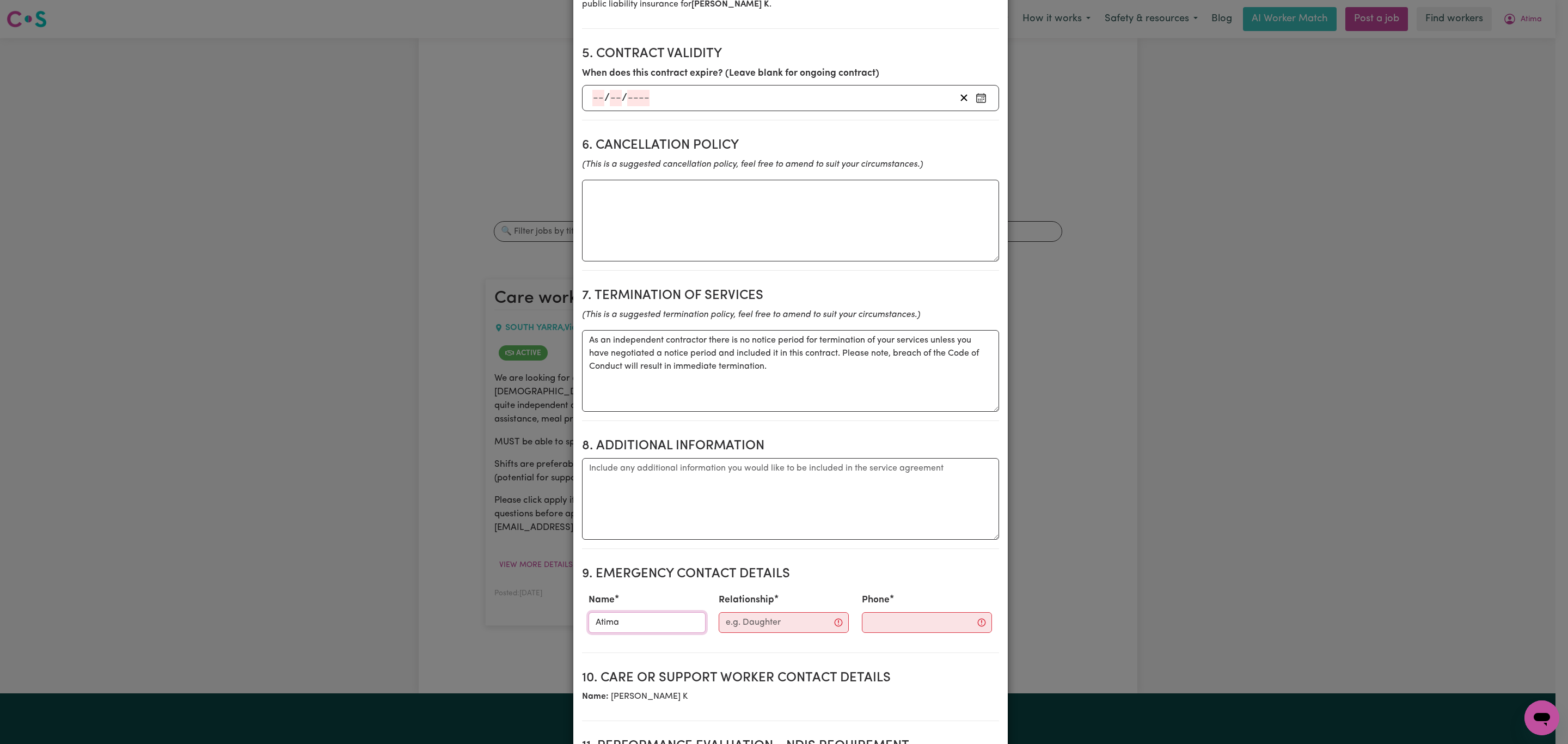
type input "Atima"
type input "N"
type input "Mother"
type input "0478784878"
click at [793, 558] on section "9. Emergency Contact Details Name Atima Relationship Mother Phone 0478784878" at bounding box center [790, 605] width 417 height 95
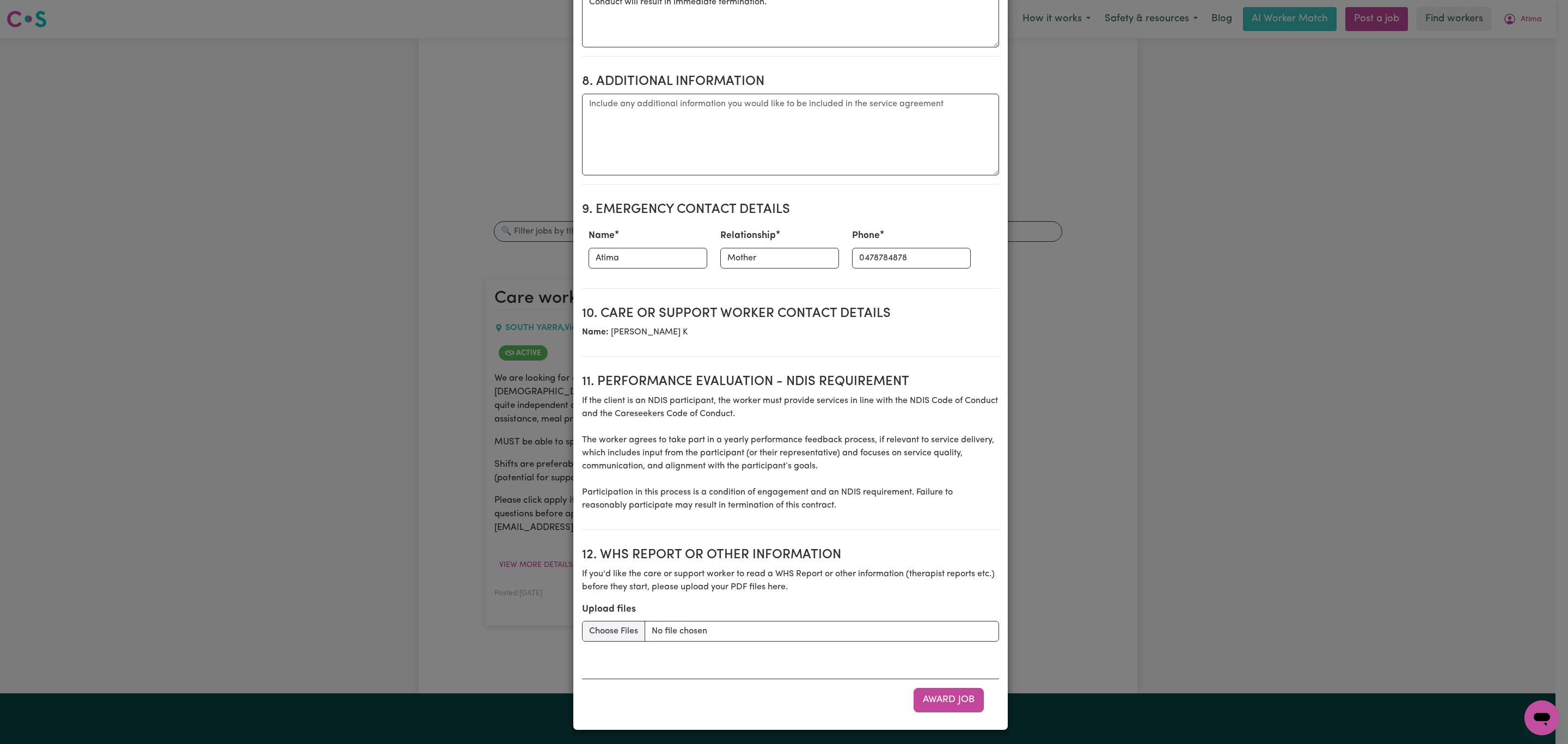
scroll to position [1183, 0]
click at [961, 704] on button "Award Job" at bounding box center [948, 698] width 70 height 24
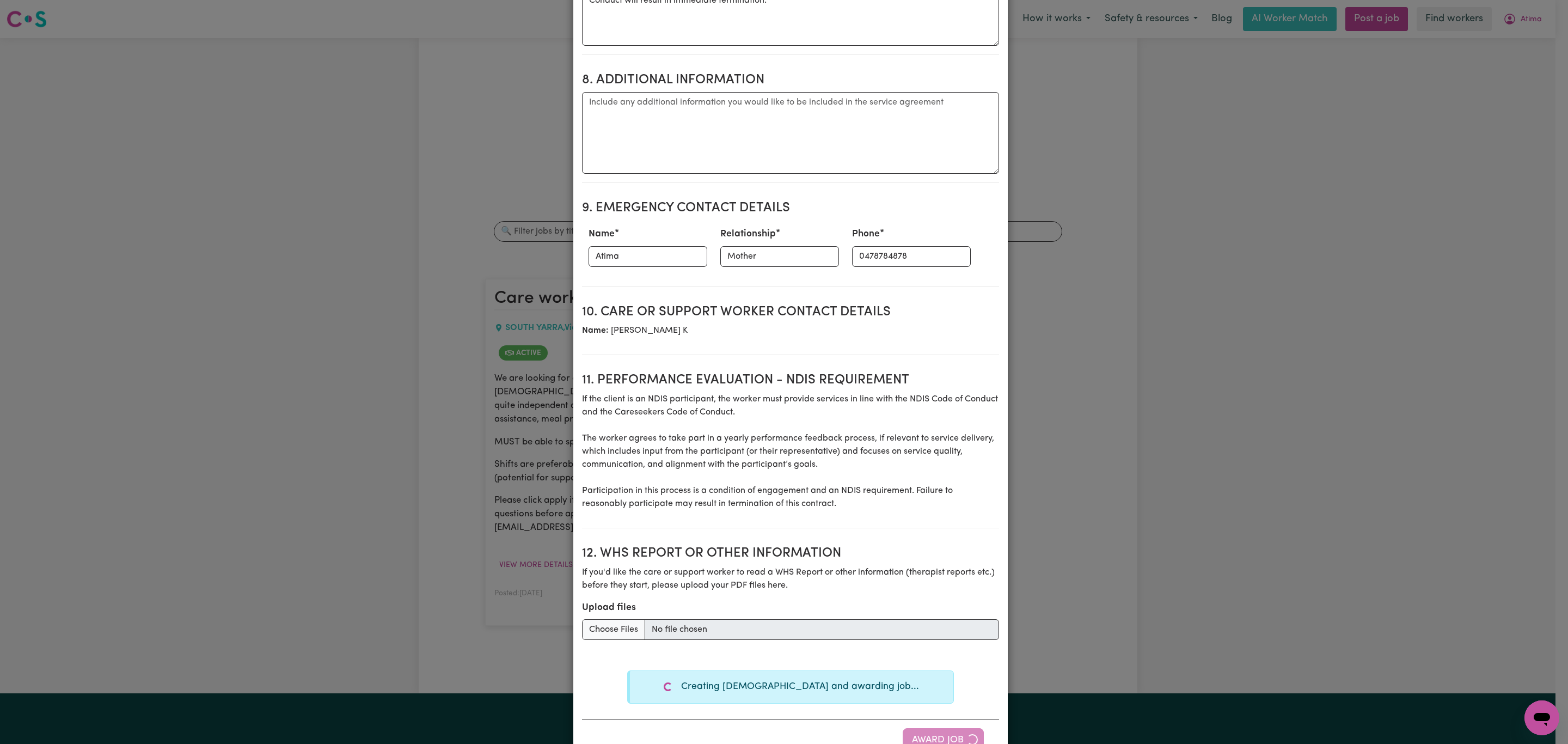
type textarea "Days required: tuesday, wednesday, thursday Approximately 4 hours to be deliver…"
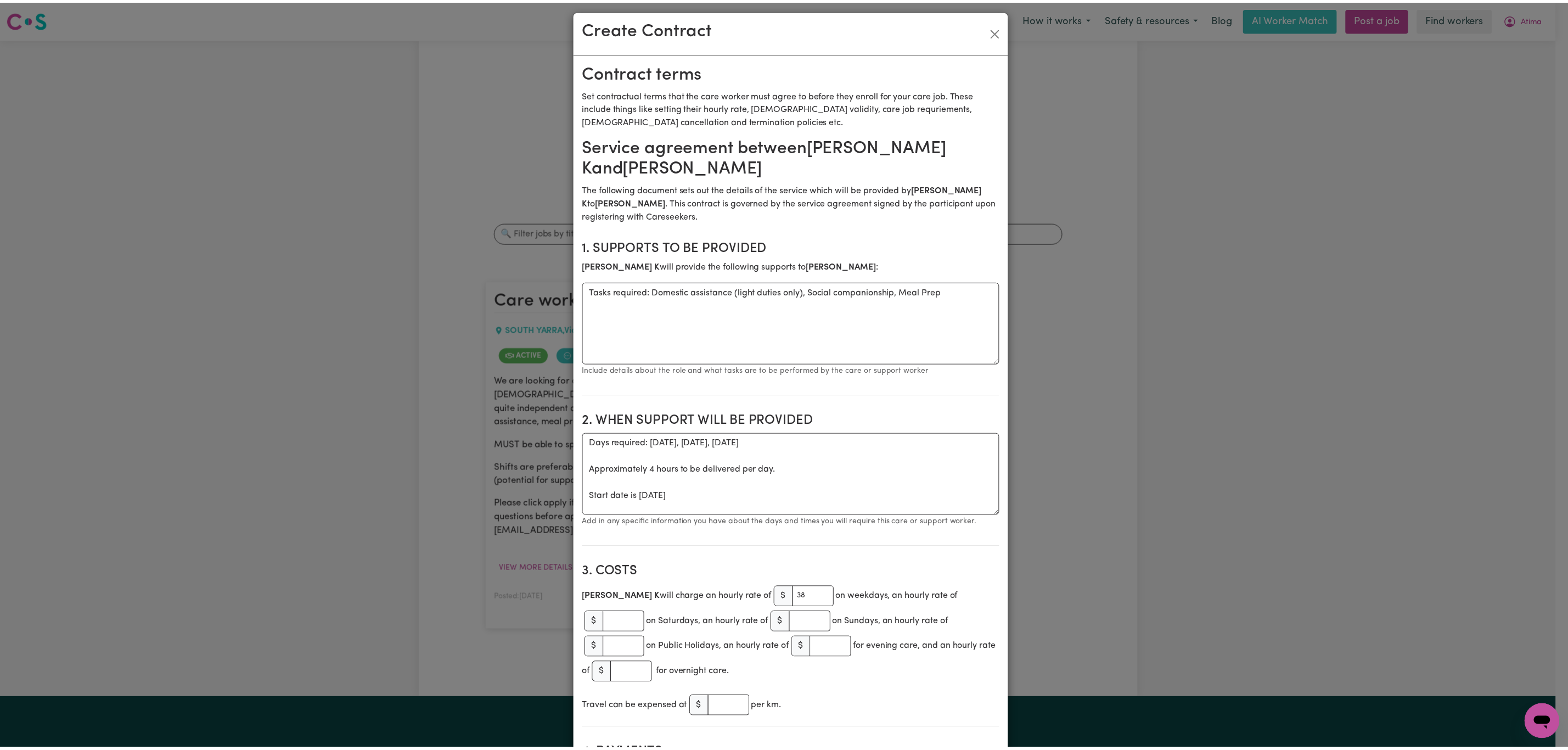
scroll to position [0, 0]
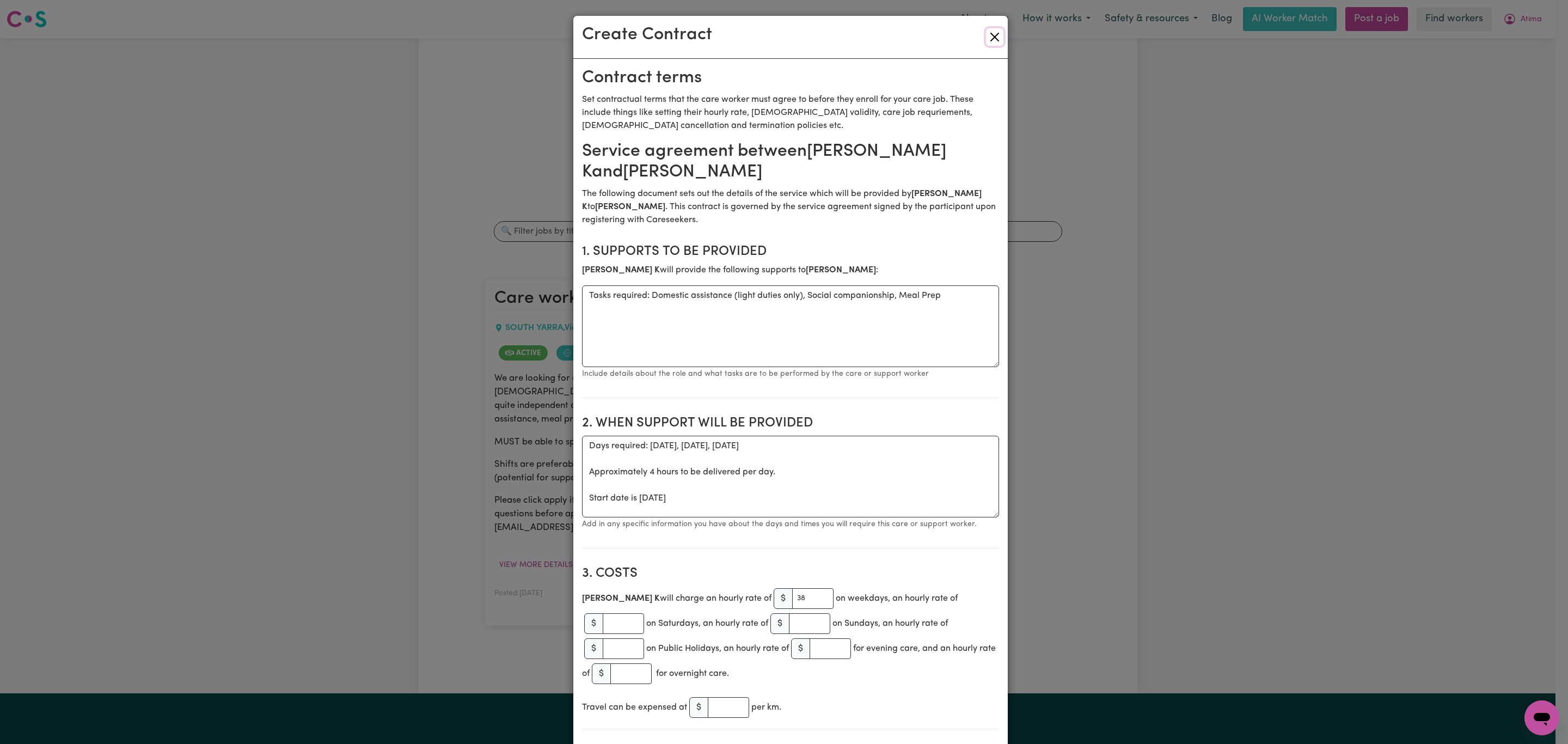
click at [989, 37] on button "Close" at bounding box center [995, 37] width 18 height 18
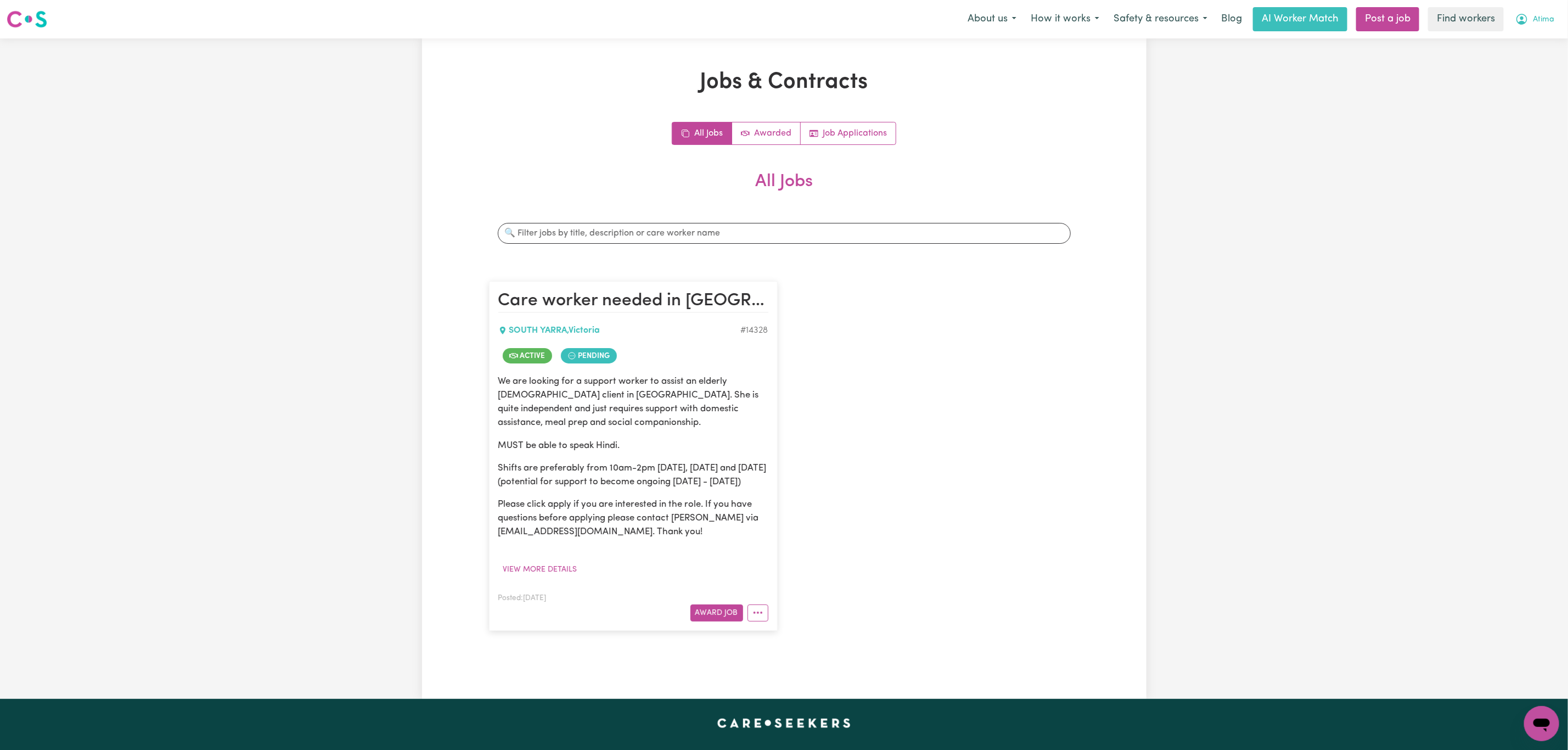
click at [1548, 10] on button "Atima" at bounding box center [1535, 20] width 53 height 23
click at [1533, 34] on link "My Dashboard" at bounding box center [1517, 43] width 87 height 21
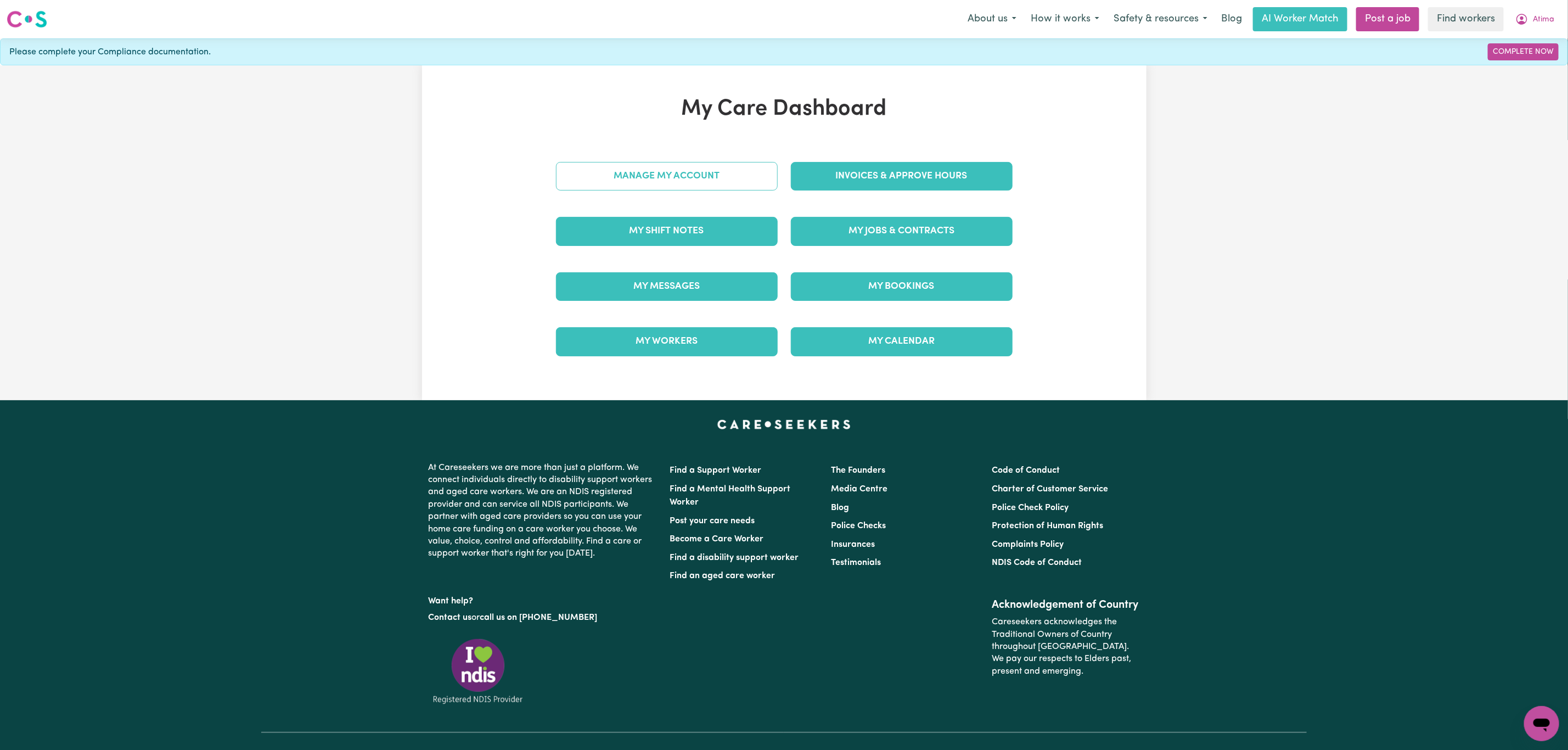
click at [628, 187] on link "Manage My Account" at bounding box center [666, 176] width 222 height 29
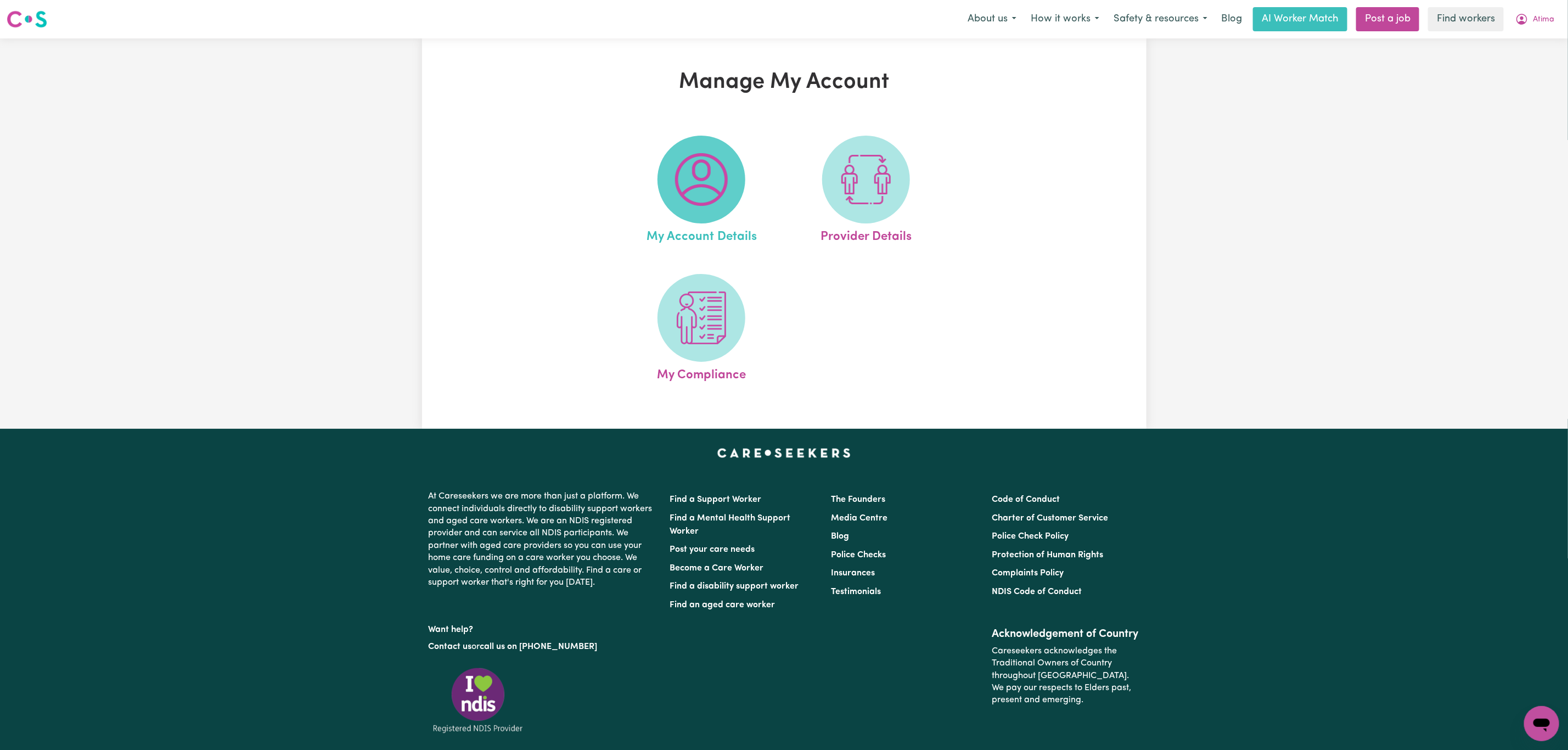
click at [669, 193] on span at bounding box center [701, 179] width 88 height 88
select select "other"
select select "call"
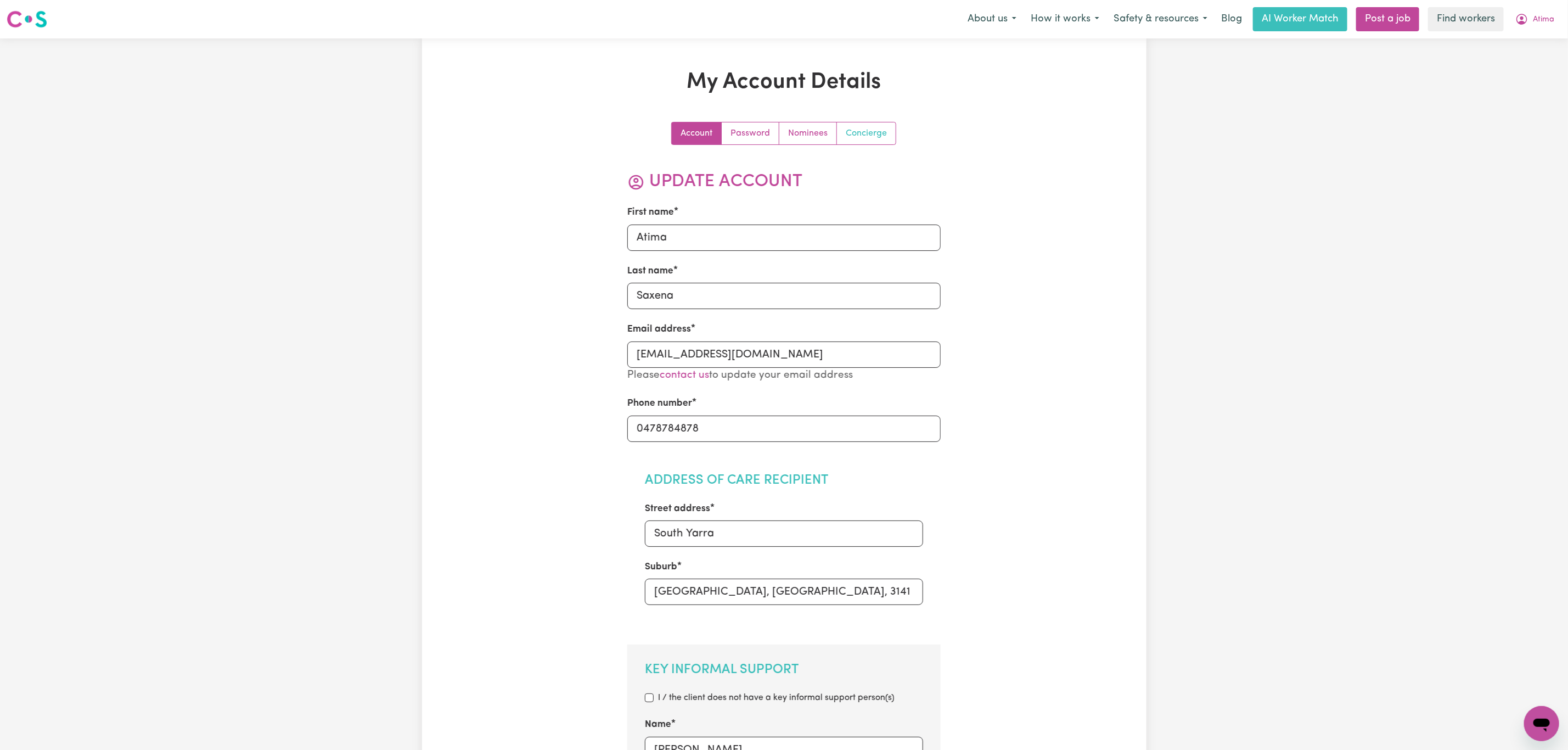
click at [867, 133] on link "Concierge" at bounding box center [867, 133] width 59 height 22
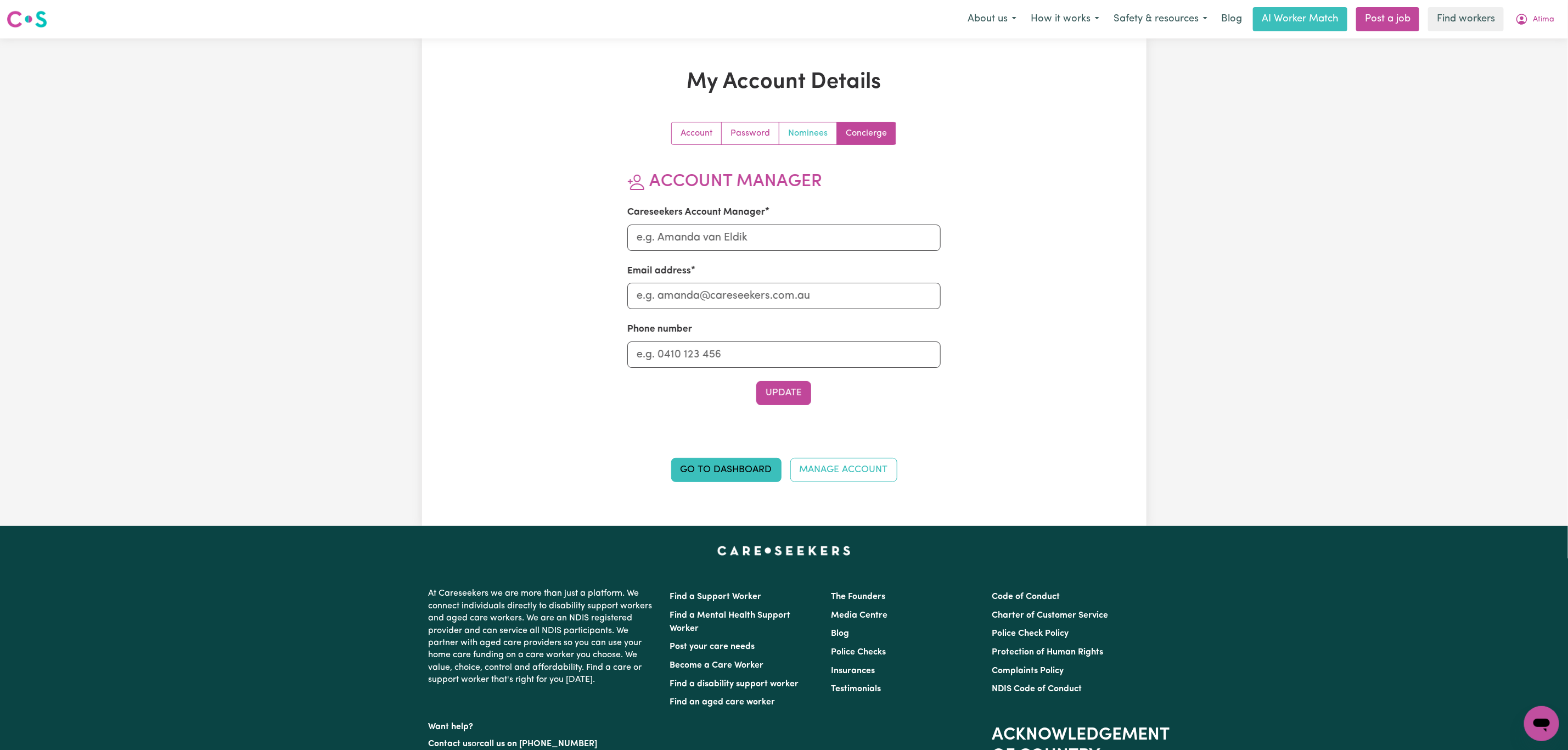
click at [788, 137] on link "Nominees" at bounding box center [808, 133] width 58 height 22
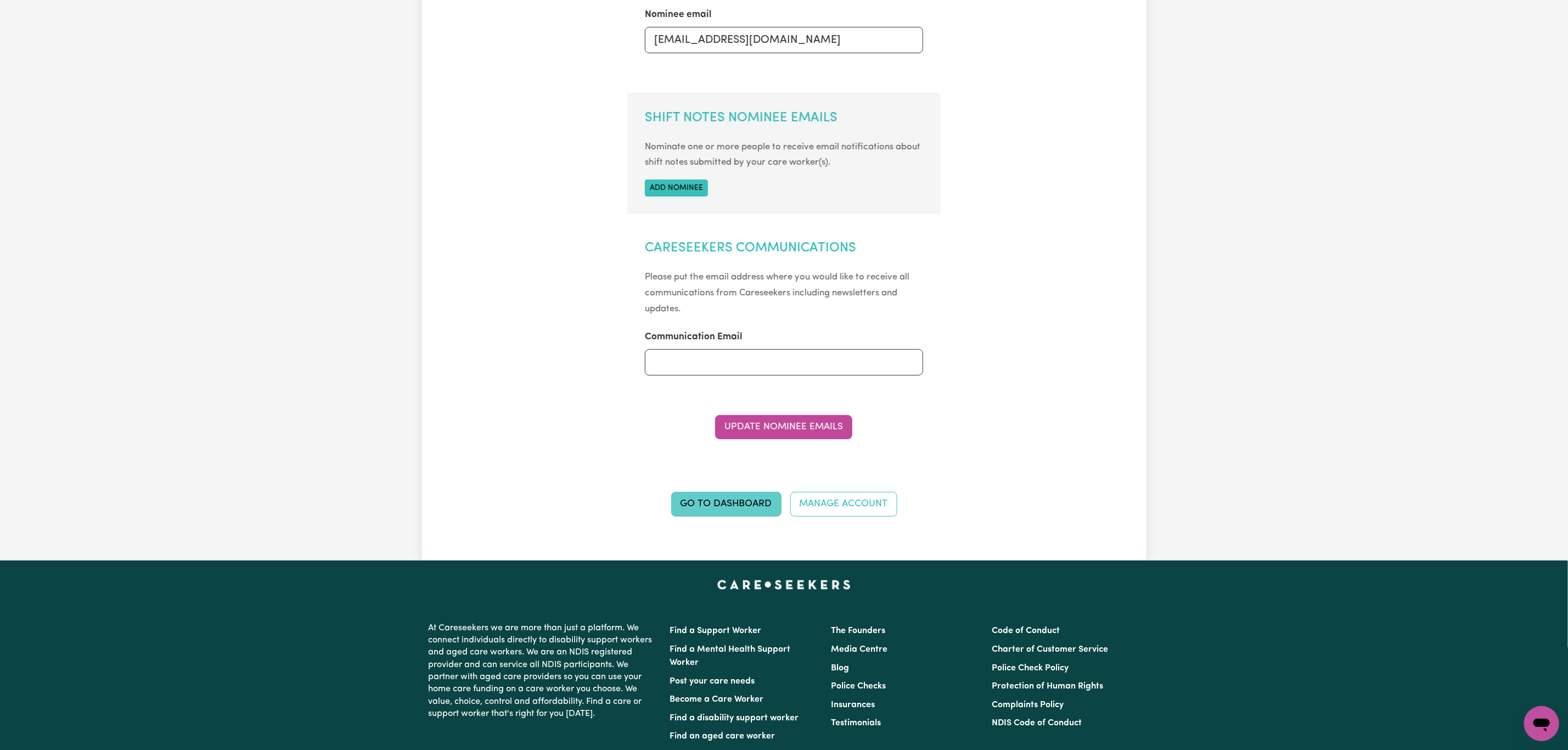
click at [741, 506] on link "Go to Dashboard" at bounding box center [727, 503] width 110 height 24
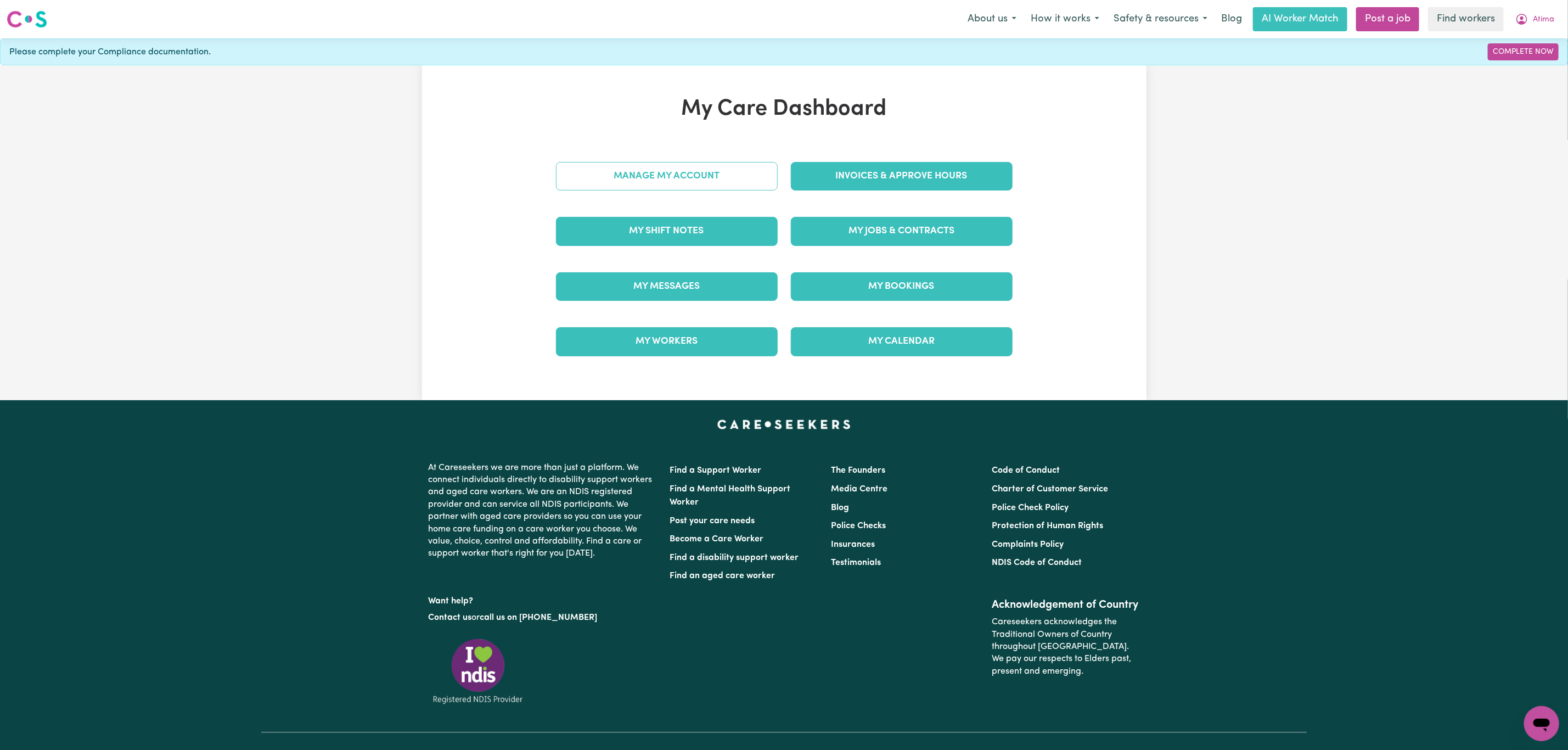
click at [709, 183] on link "Manage My Account" at bounding box center [666, 176] width 222 height 29
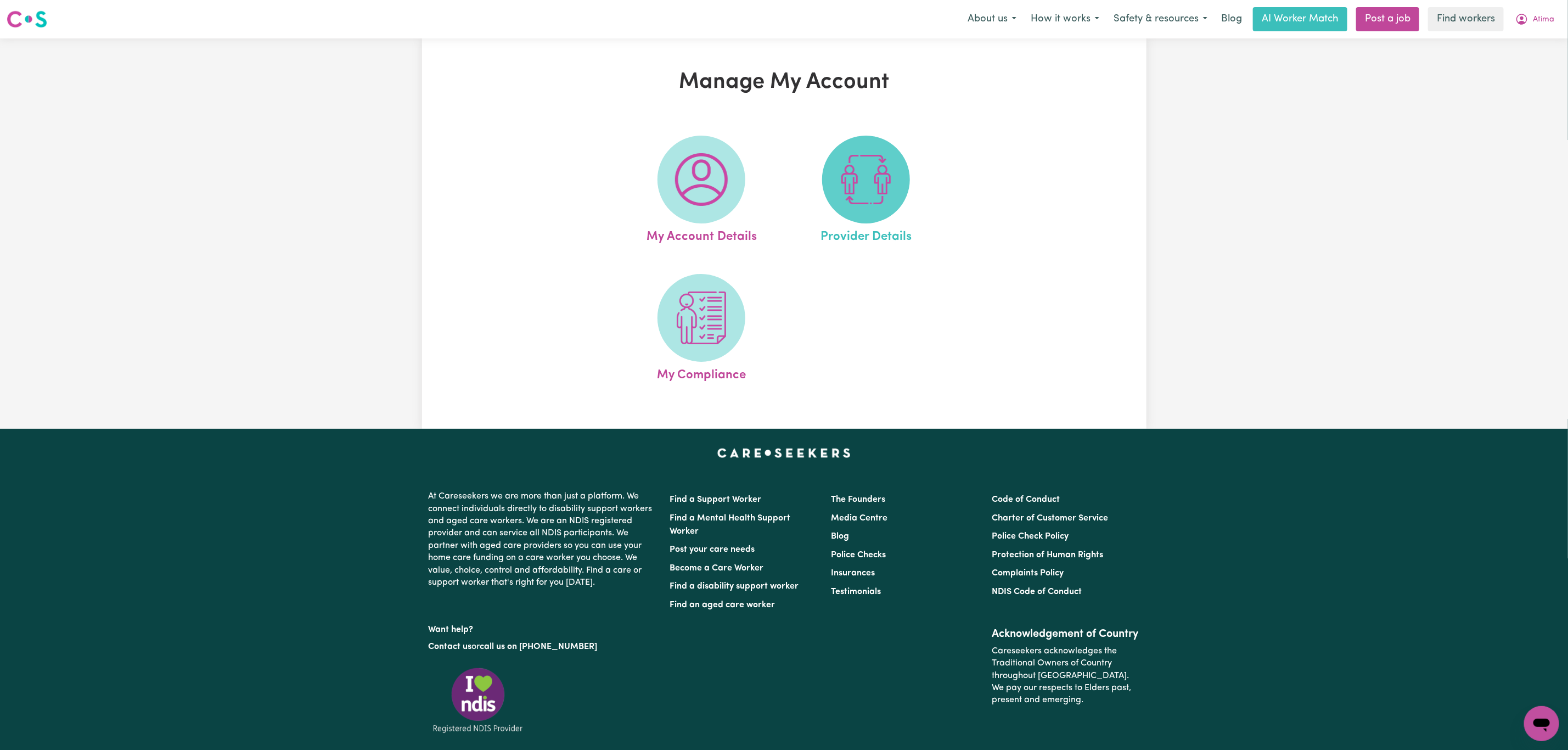
click at [853, 185] on img at bounding box center [866, 180] width 53 height 53
select select "AGED_HOME_CARE"
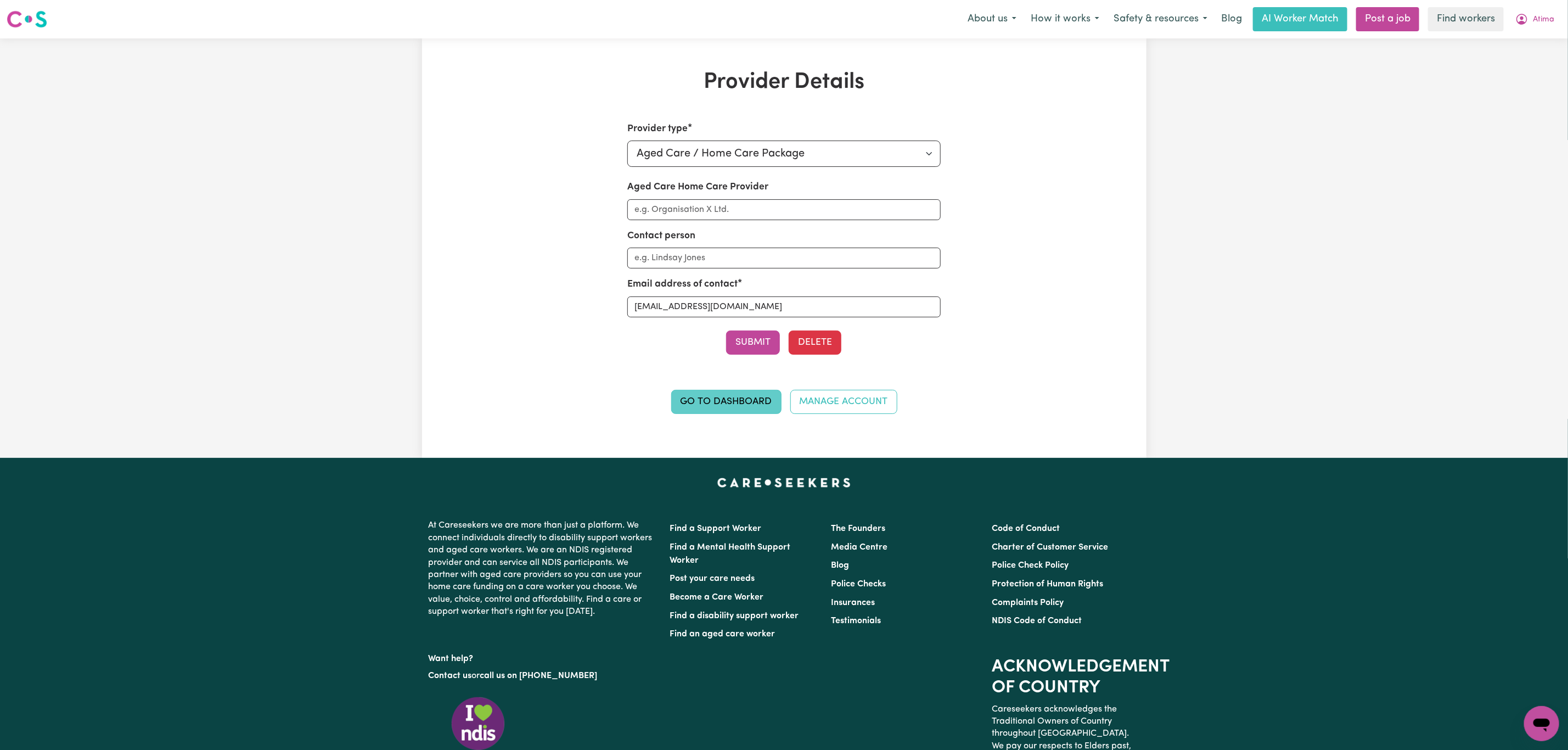
click at [711, 405] on link "Go to Dashboard" at bounding box center [727, 401] width 110 height 24
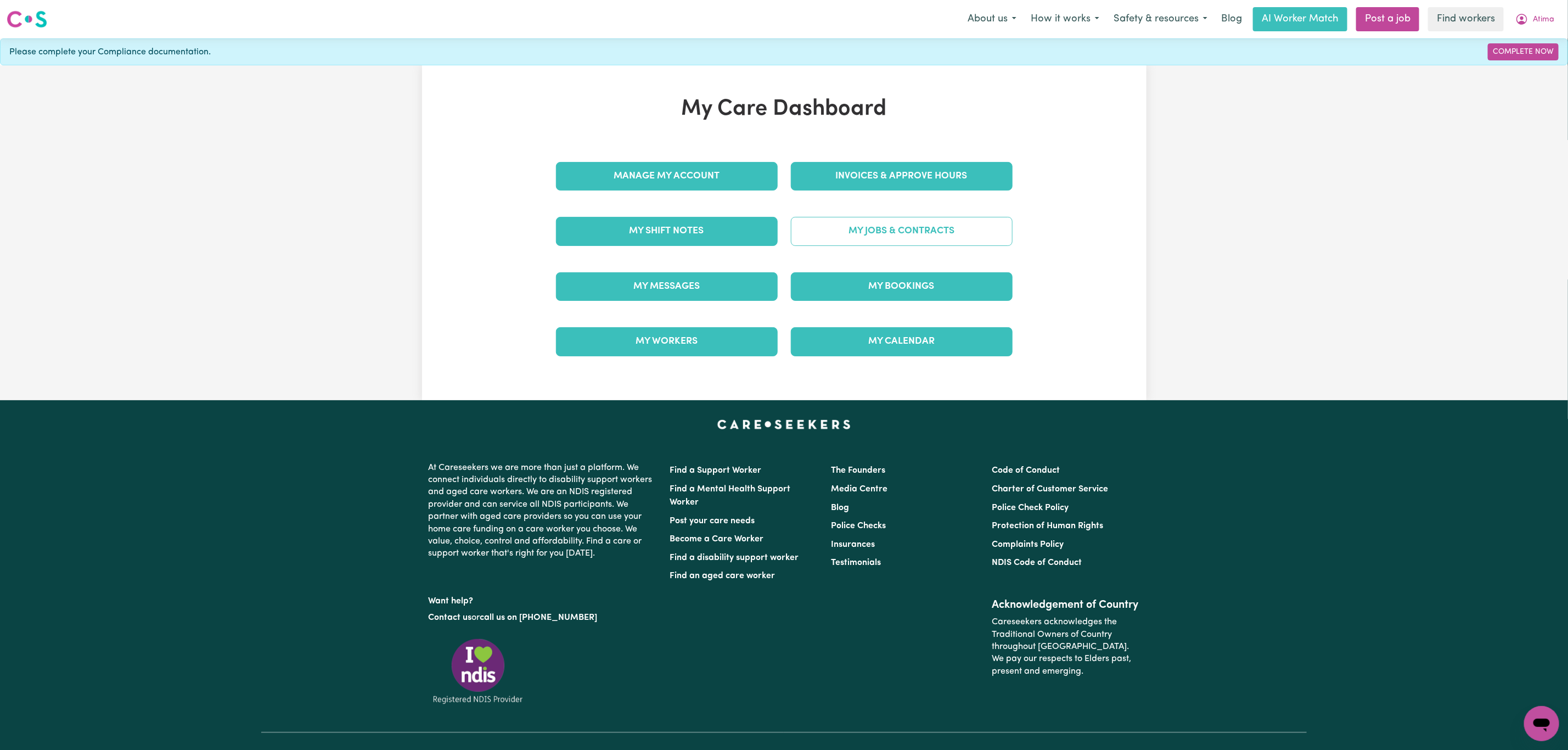
click at [894, 227] on link "My Jobs & Contracts" at bounding box center [902, 231] width 222 height 29
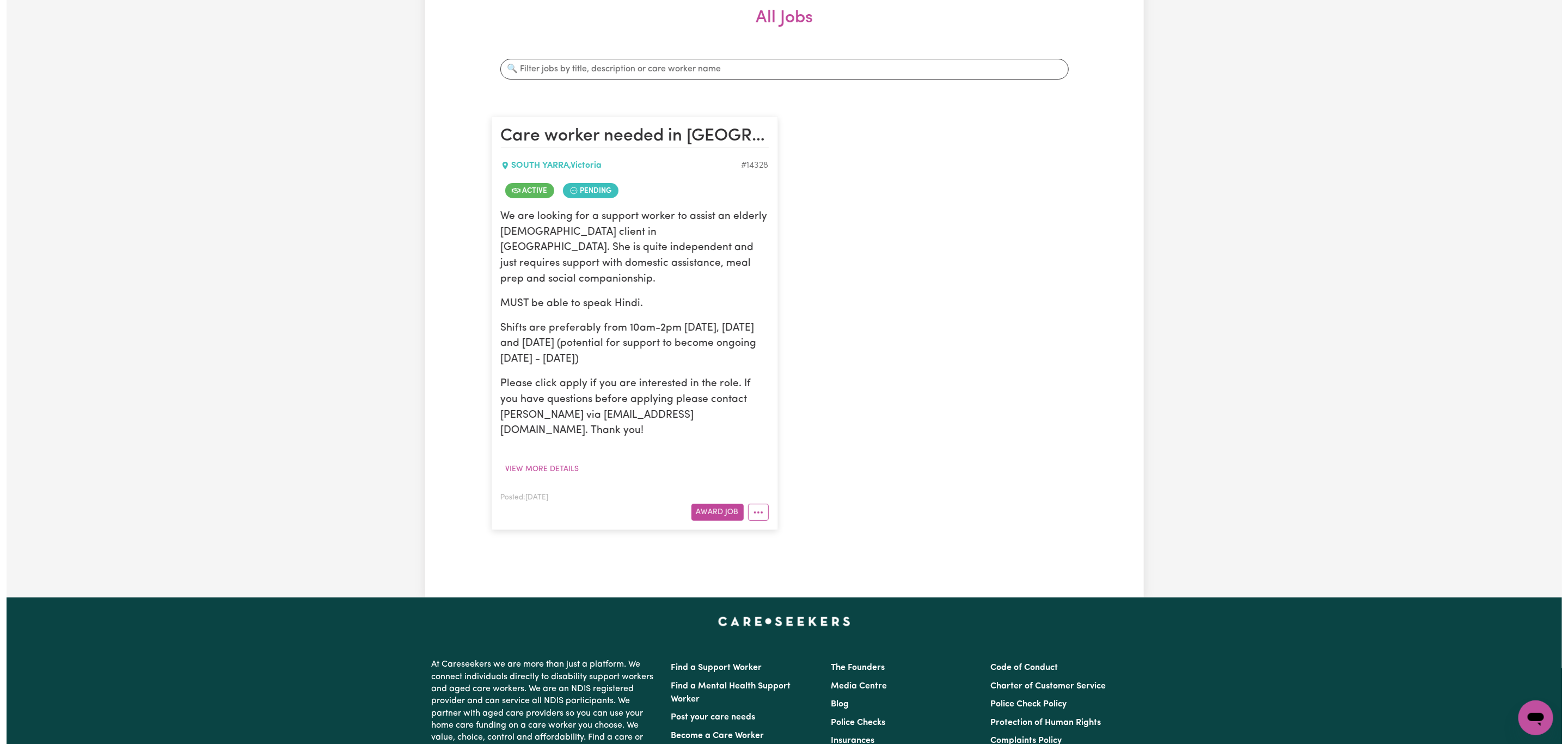
scroll to position [163, 0]
click at [752, 503] on button "More options" at bounding box center [752, 511] width 21 height 17
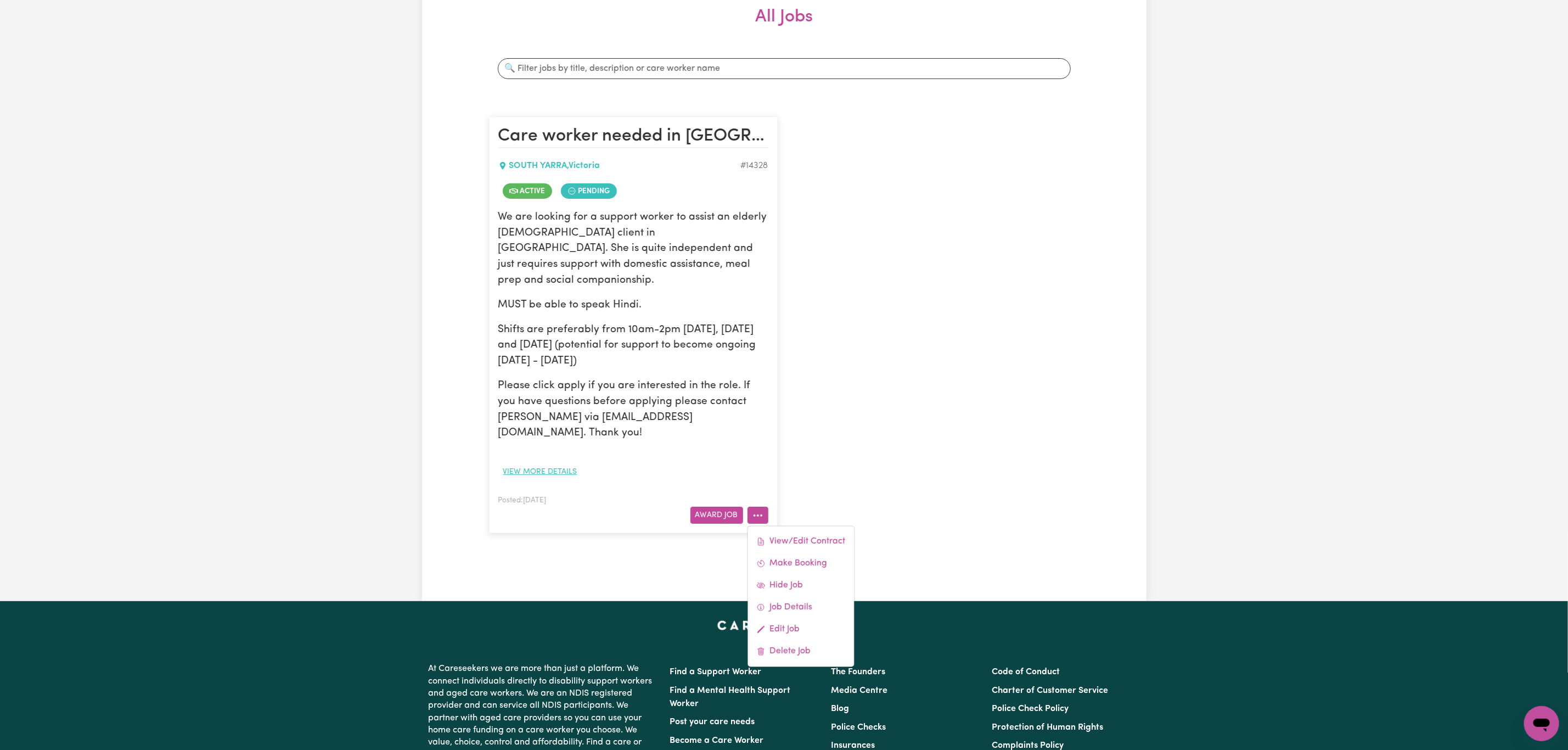
click at [517, 463] on button "View more details" at bounding box center [540, 472] width 84 height 17
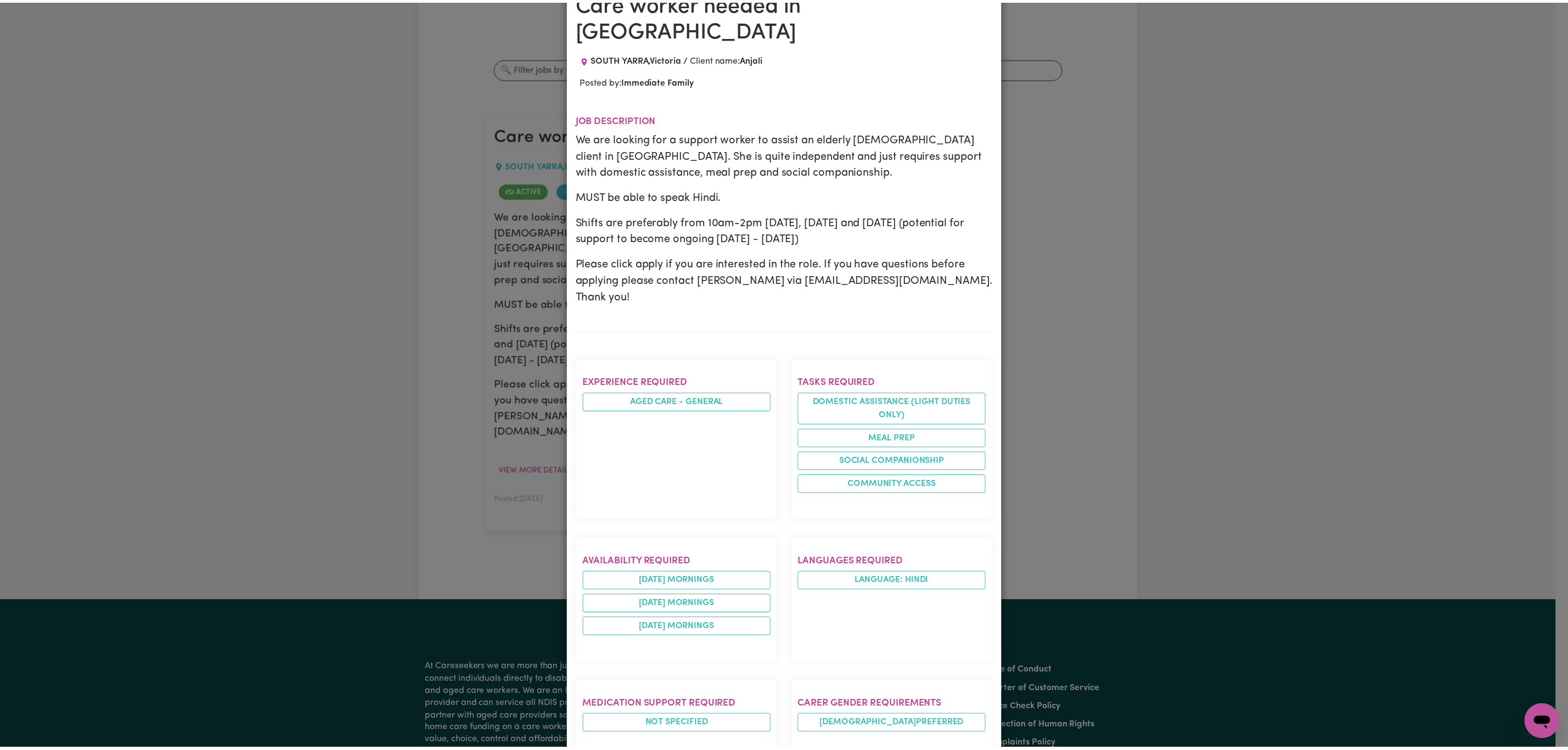
scroll to position [0, 0]
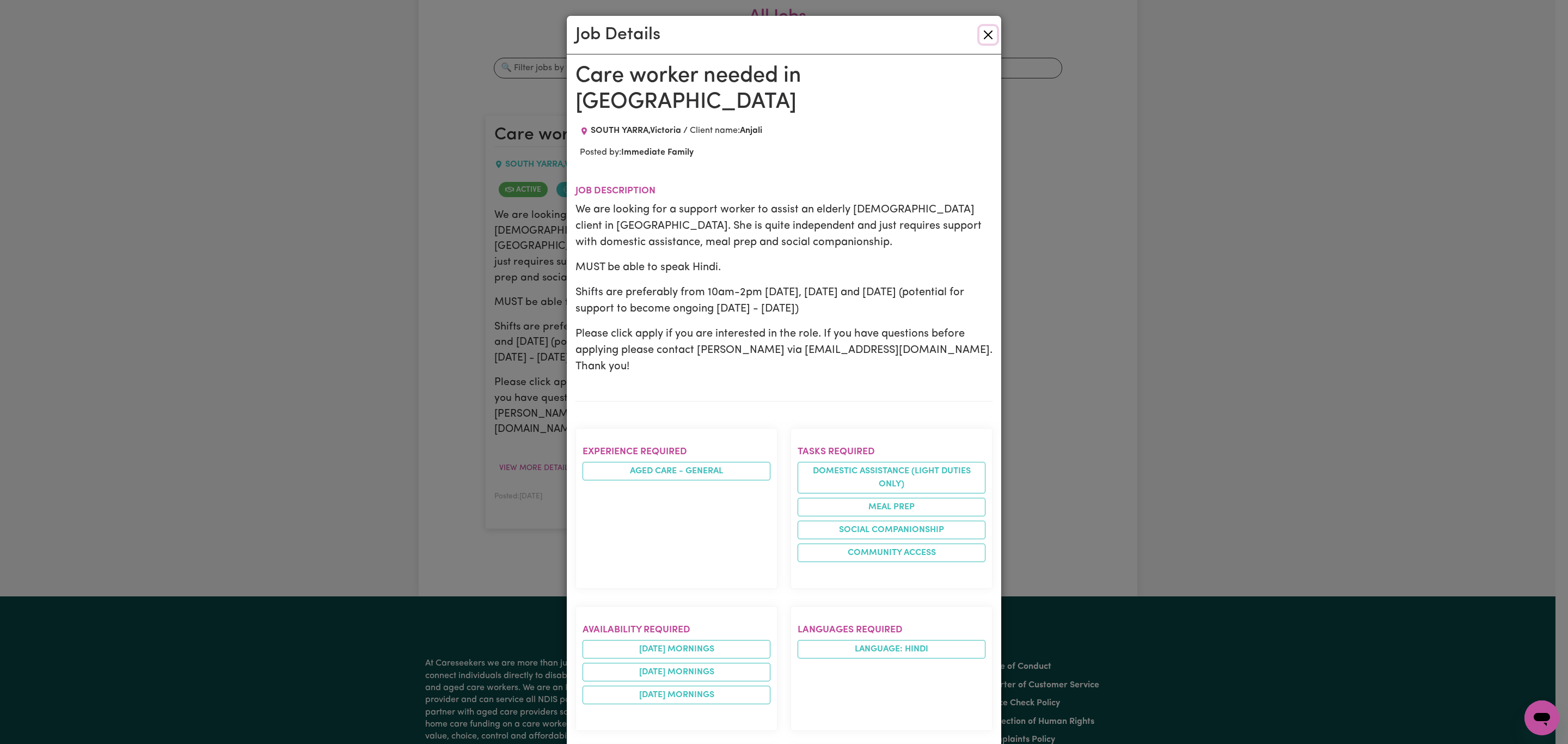
click at [982, 35] on button "Close" at bounding box center [988, 35] width 18 height 18
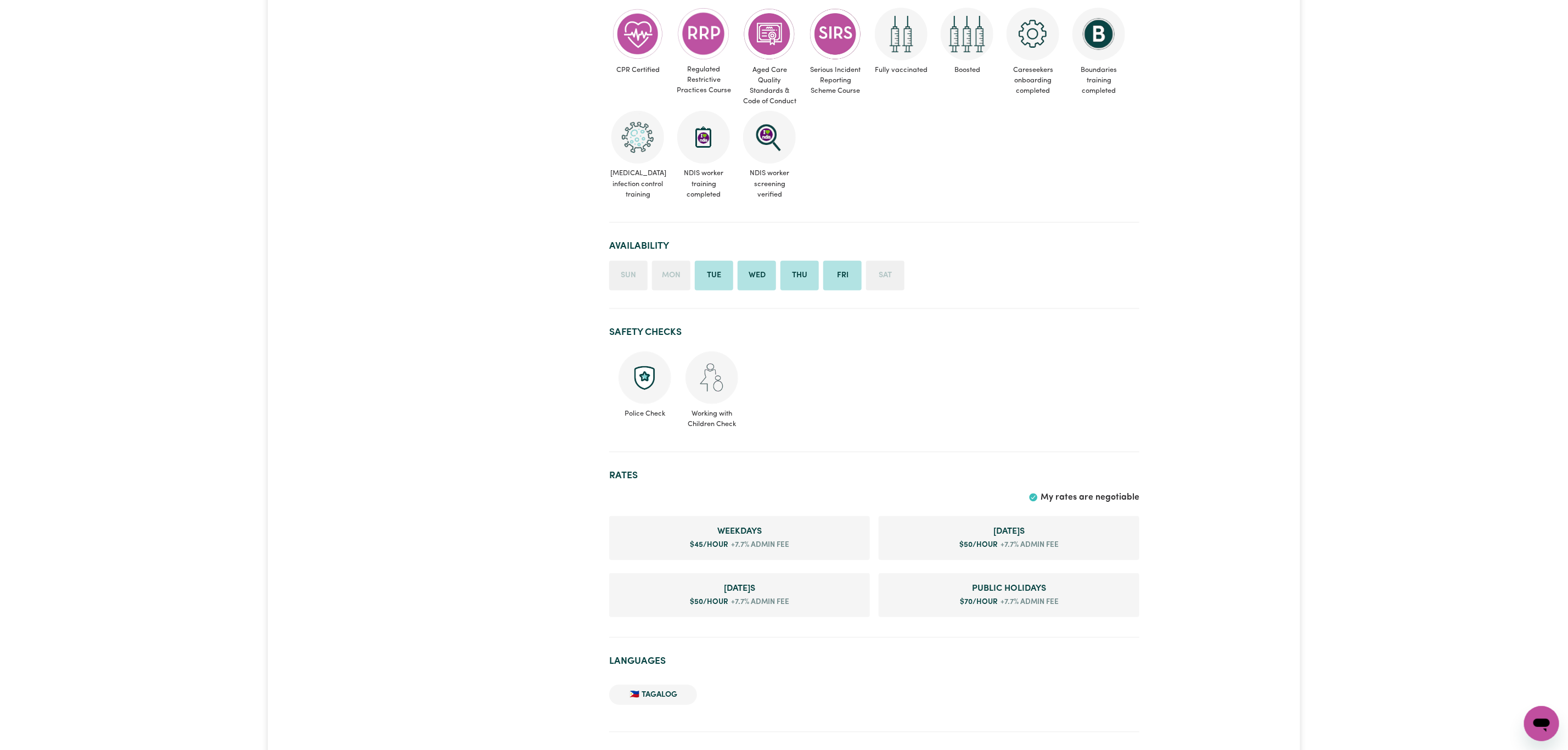
scroll to position [82, 0]
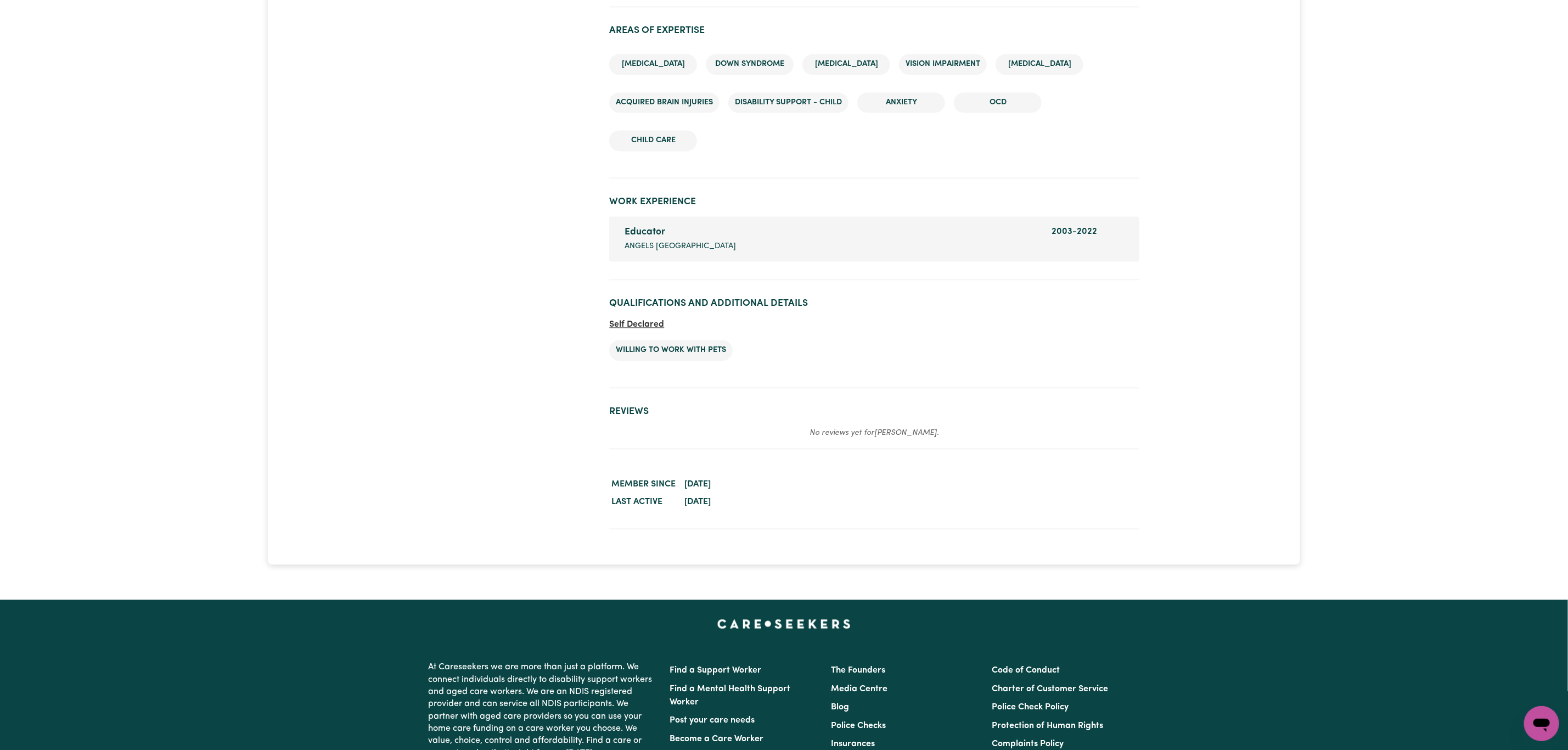
scroll to position [1564, 0]
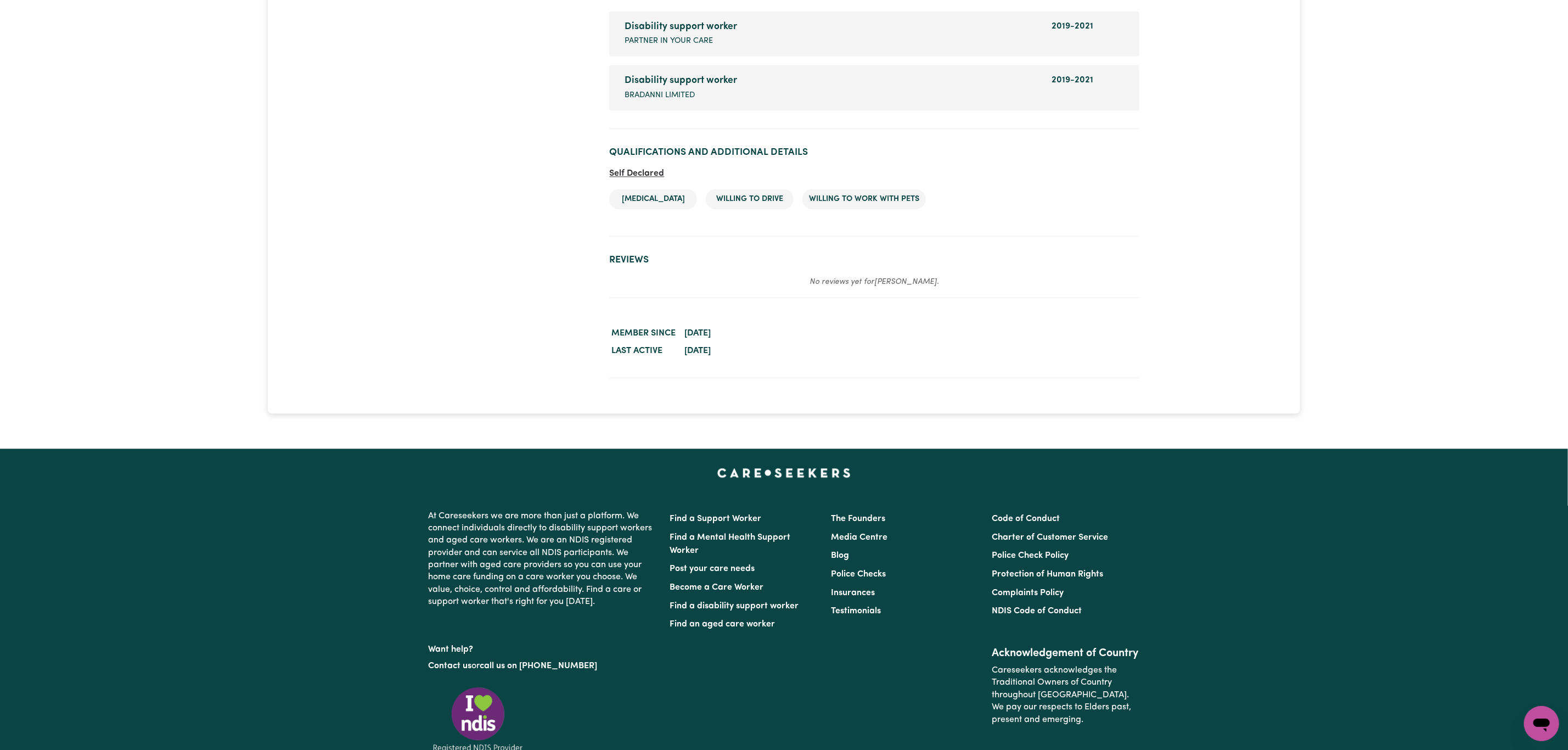
scroll to position [1730, 0]
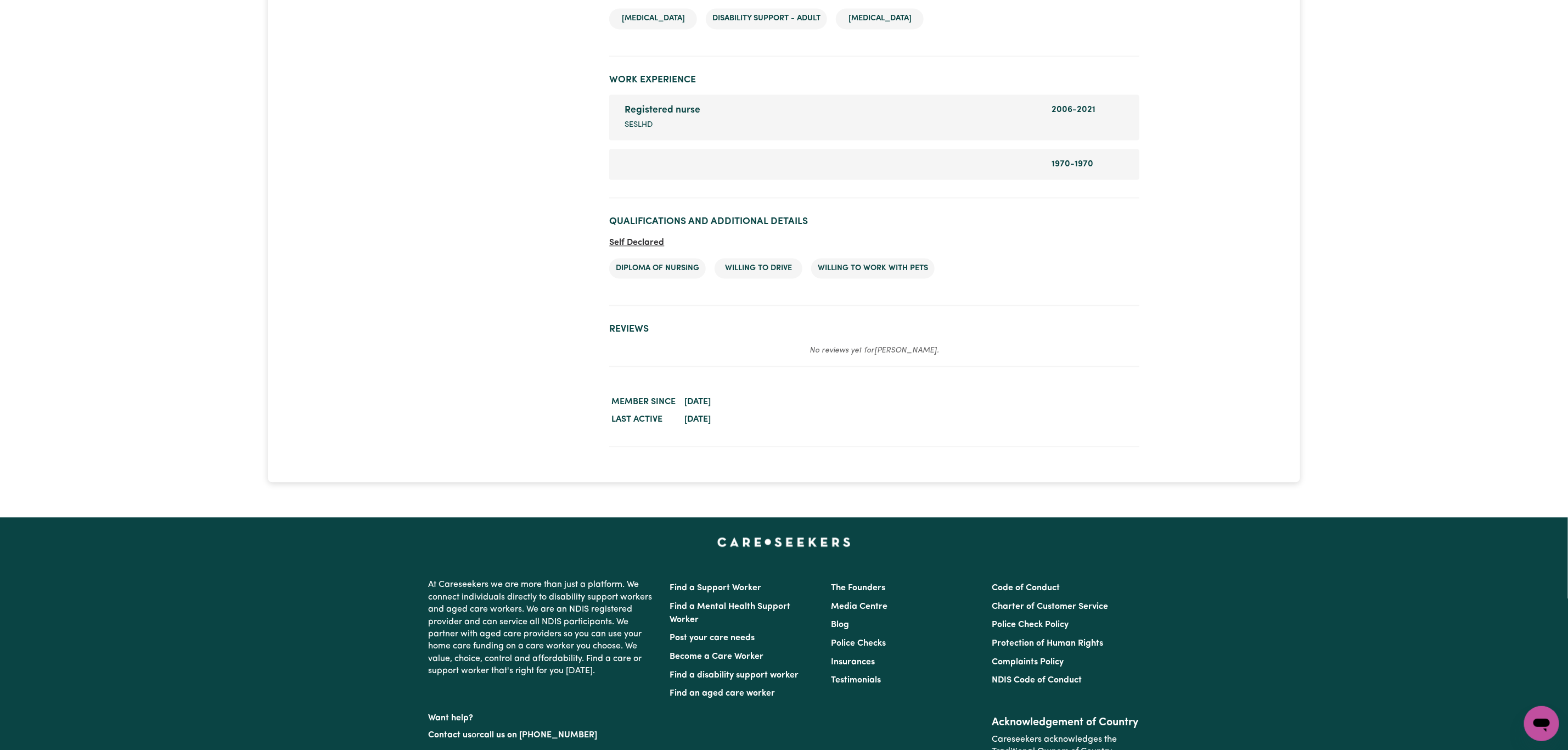
scroll to position [1564, 0]
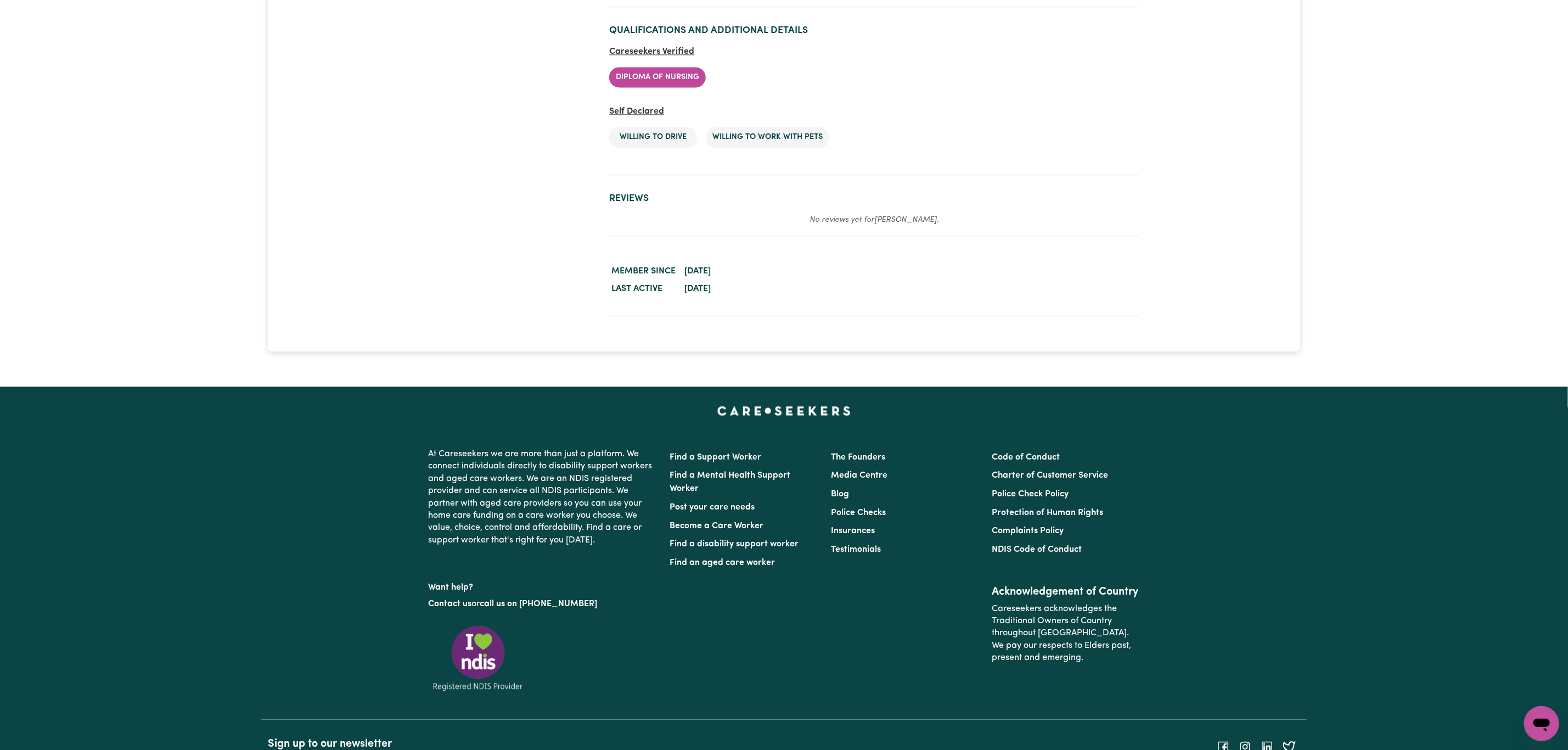
scroll to position [1730, 0]
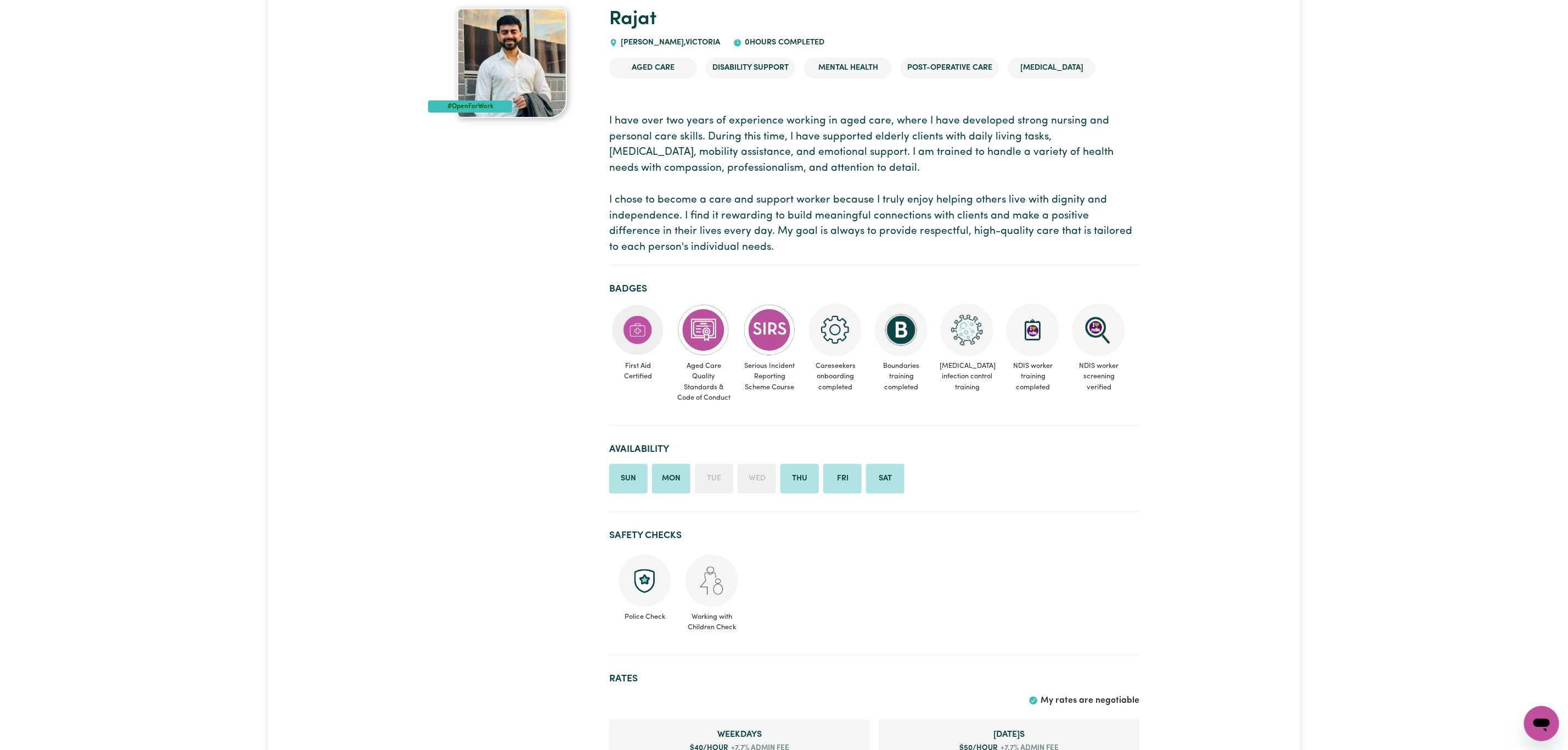
scroll to position [82, 0]
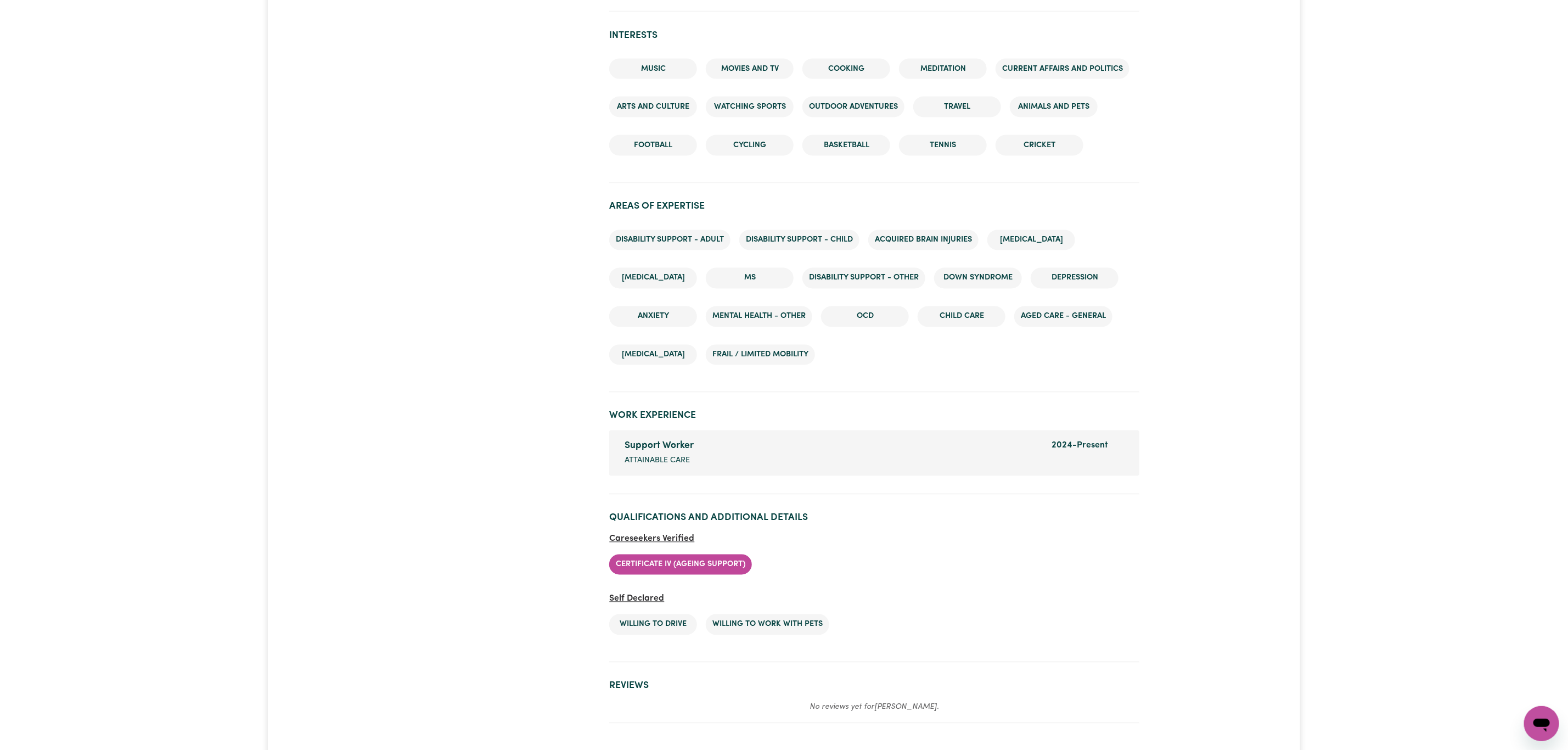
scroll to position [1400, 0]
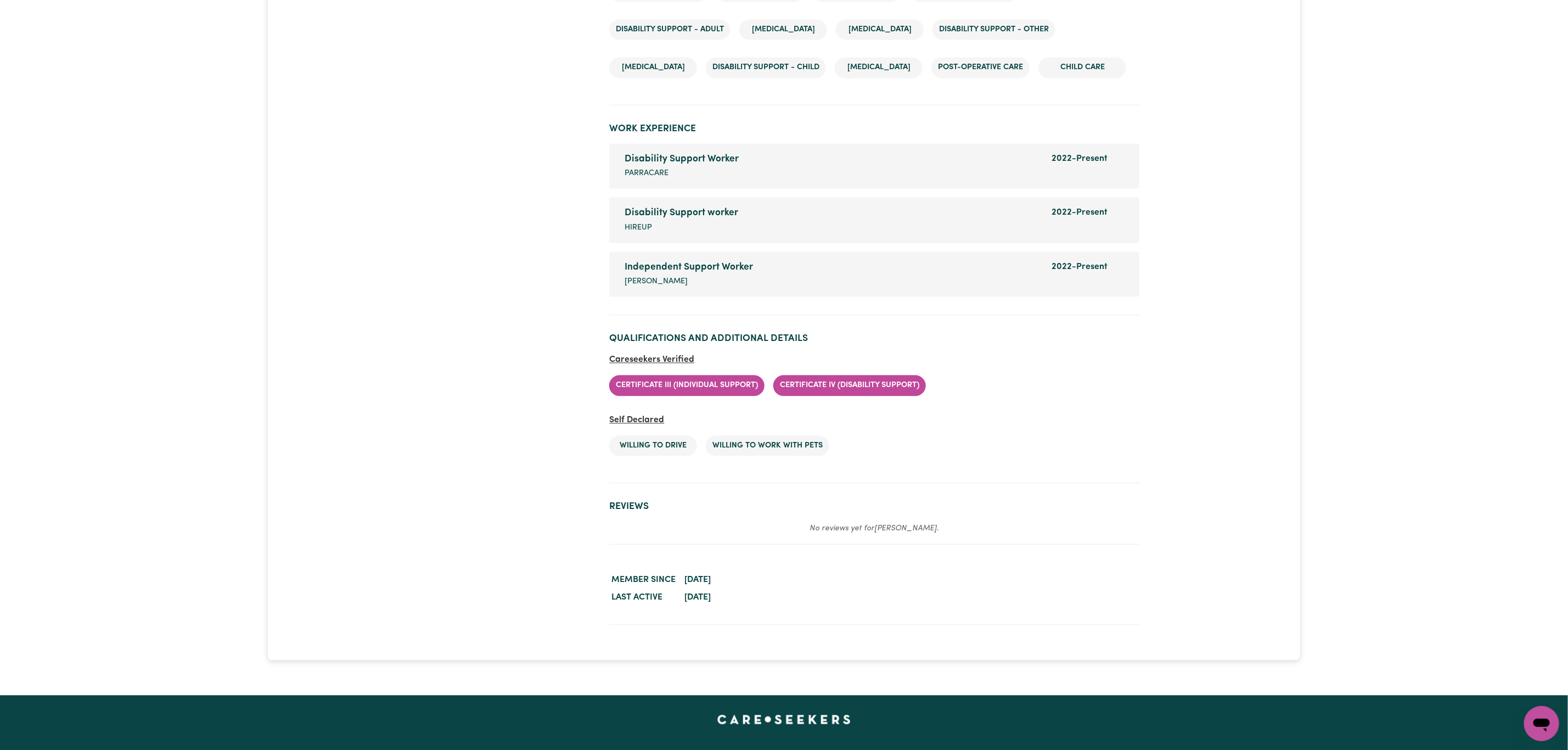
scroll to position [1647, 0]
